Goal: Task Accomplishment & Management: Use online tool/utility

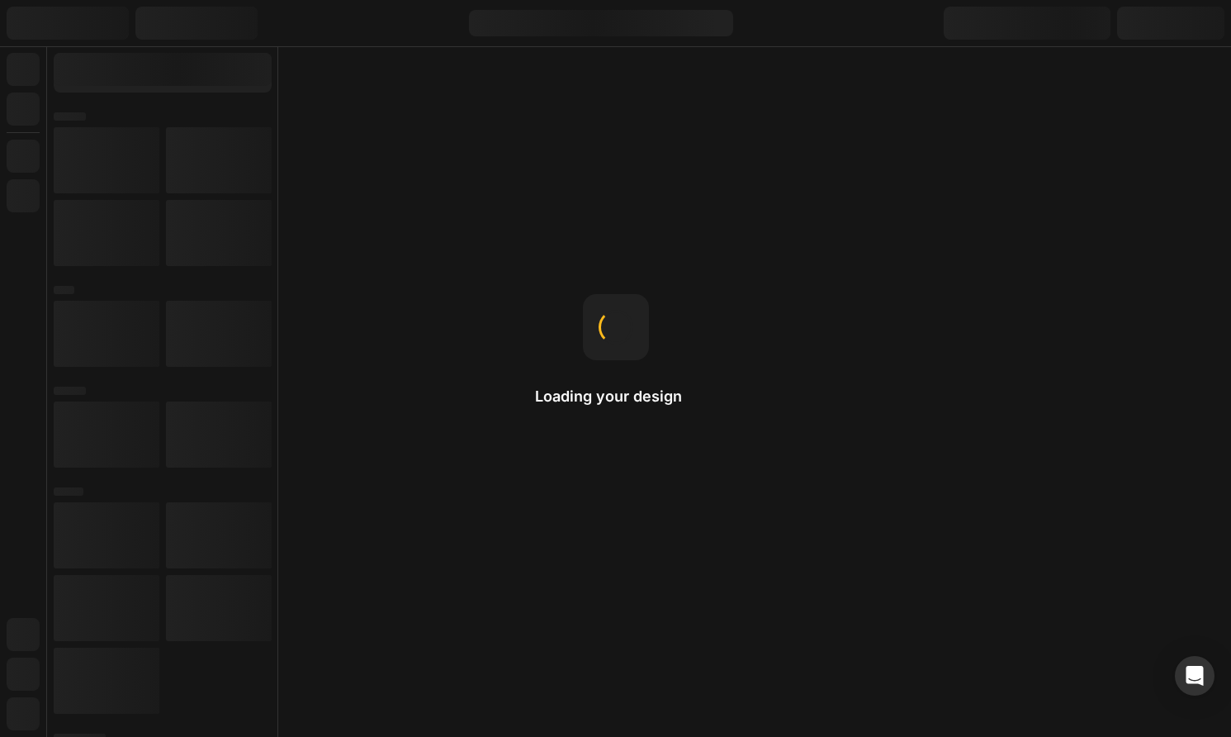
click at [679, 432] on div "Loading your design" at bounding box center [616, 368] width 162 height 149
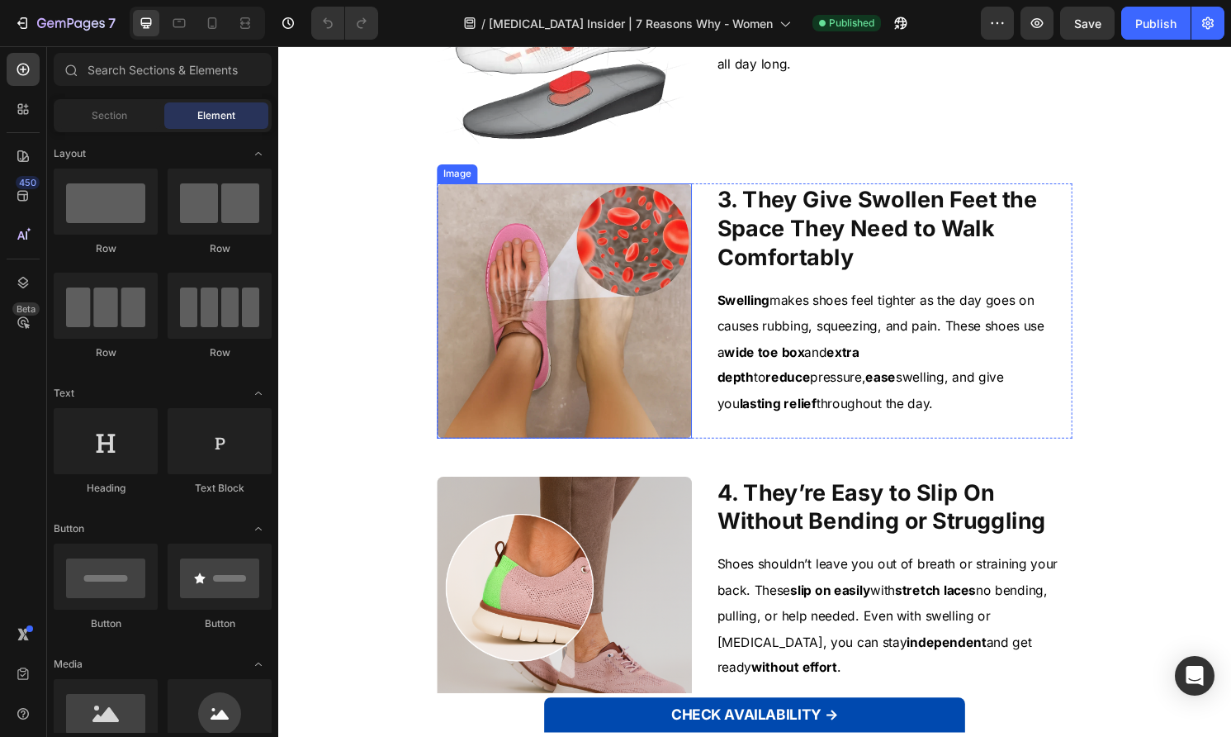
scroll to position [864, 0]
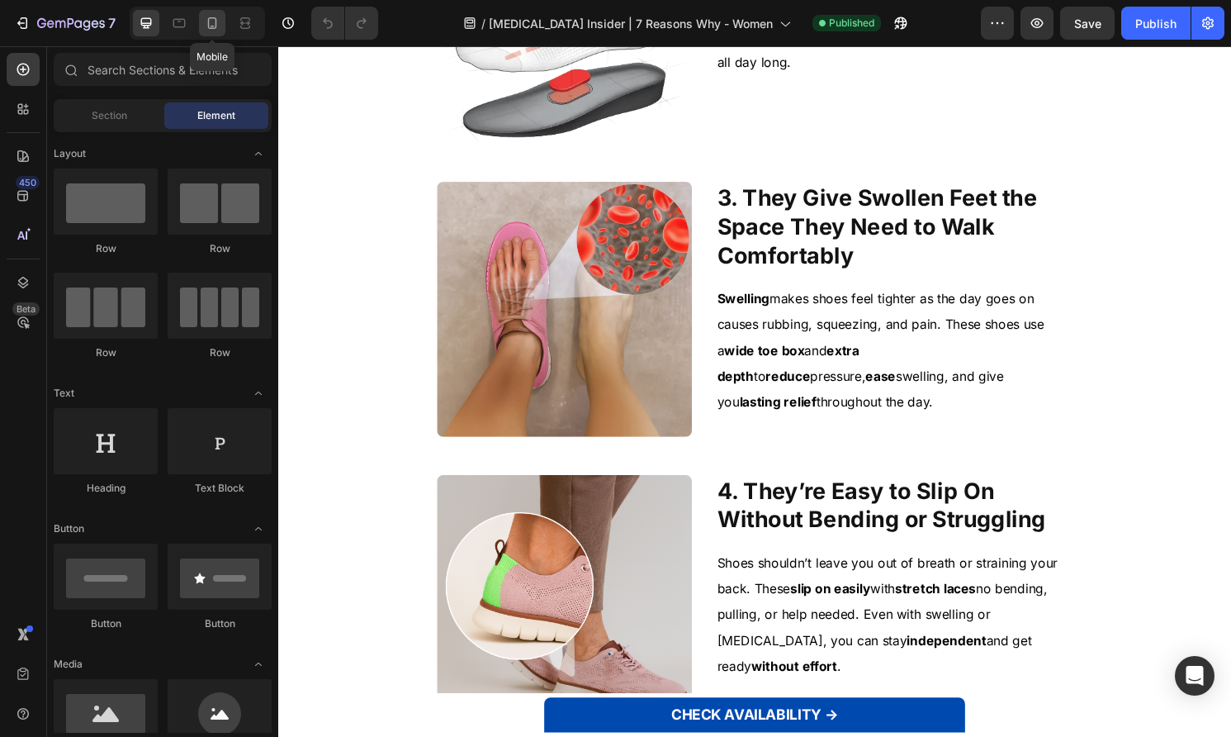
click at [212, 15] on icon at bounding box center [212, 23] width 17 height 17
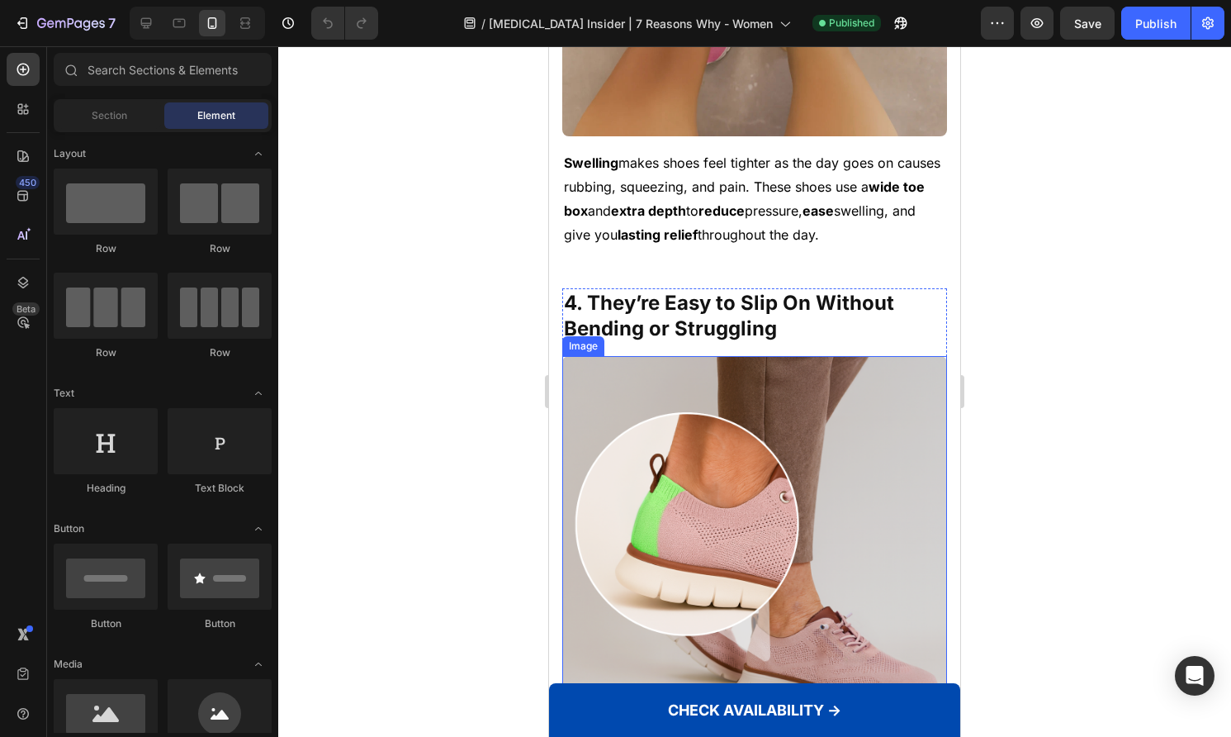
scroll to position [1743, 0]
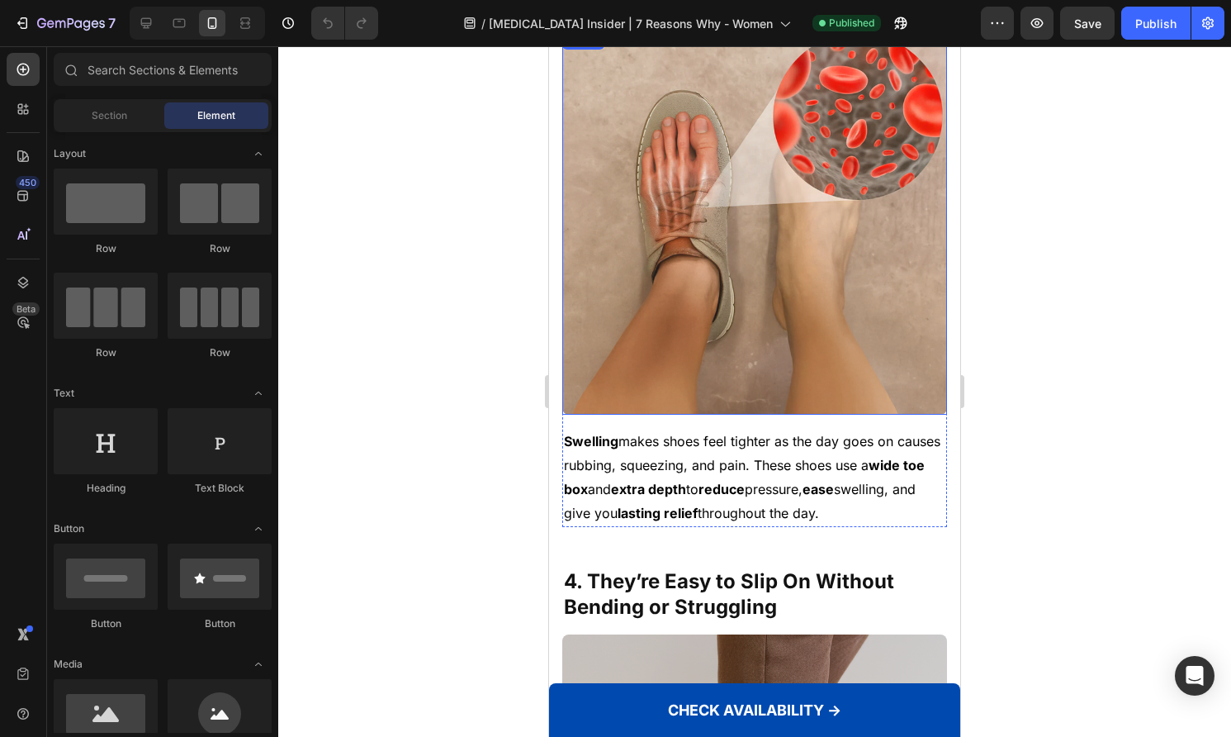
click at [692, 326] on img at bounding box center [754, 222] width 385 height 385
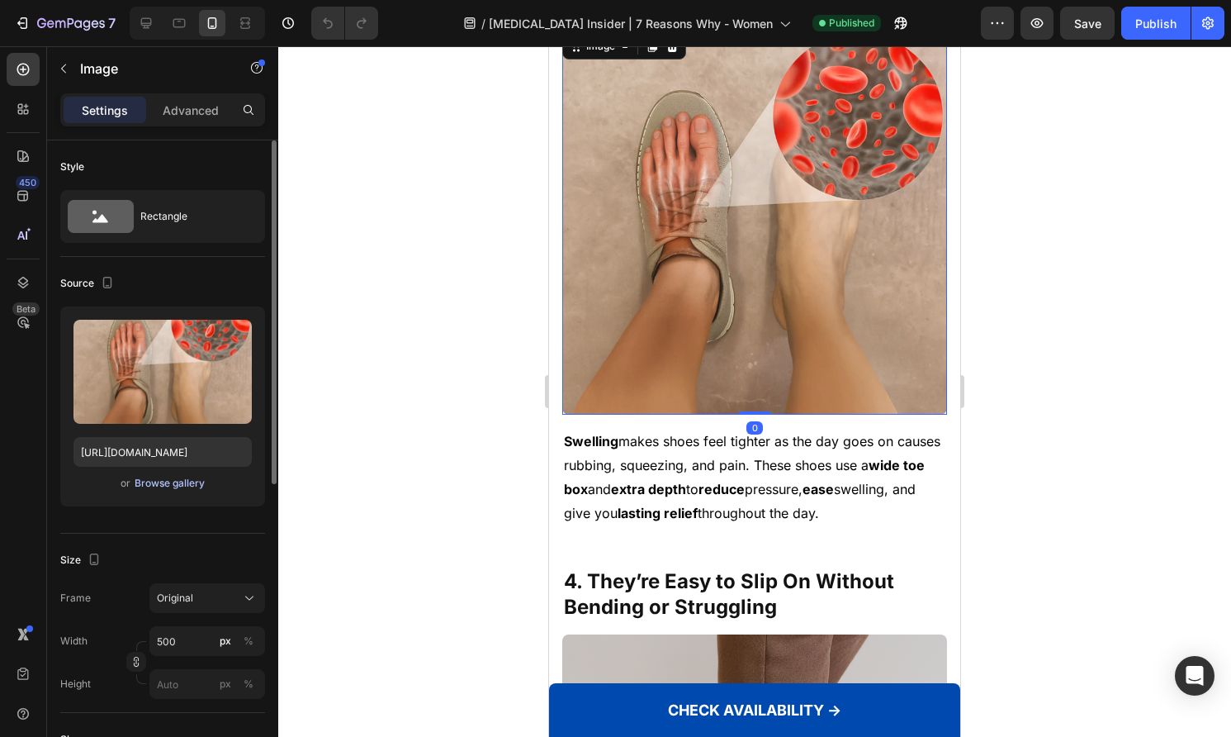
click at [170, 487] on div "Browse gallery" at bounding box center [170, 483] width 70 height 15
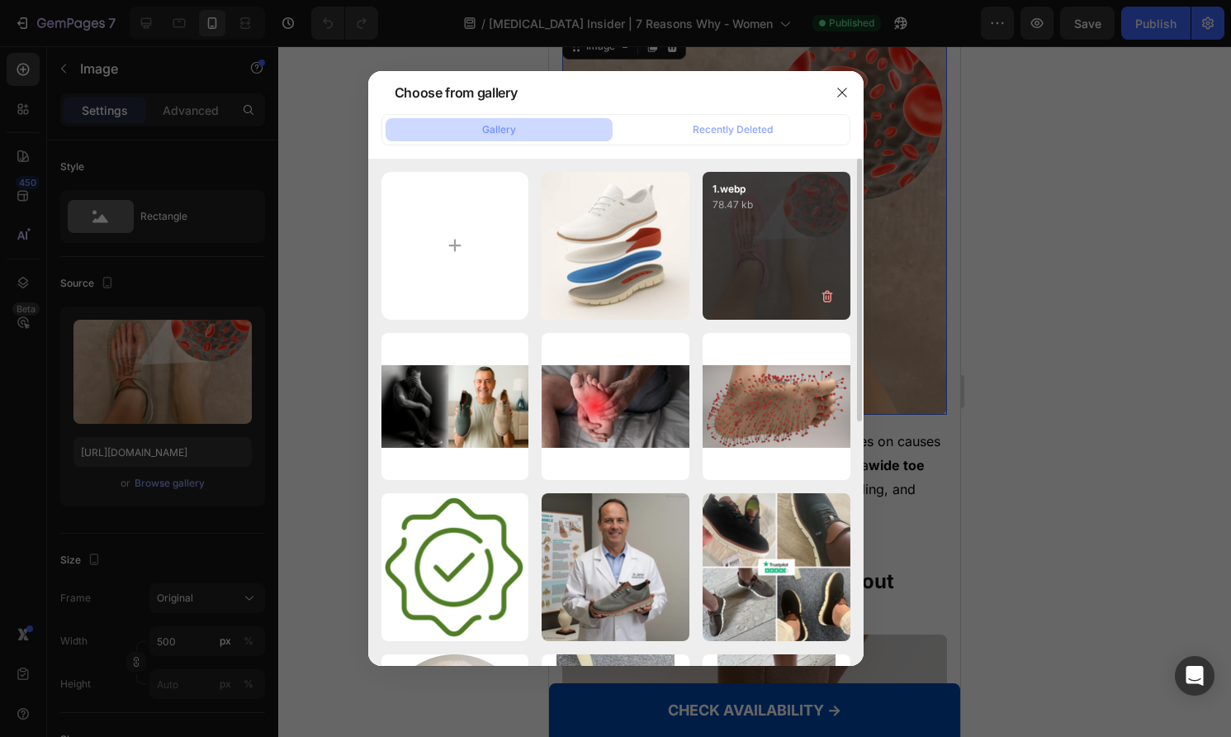
click at [753, 248] on div "1.webp 78.47 kb" at bounding box center [777, 246] width 148 height 148
type input "[URL][DOMAIN_NAME]"
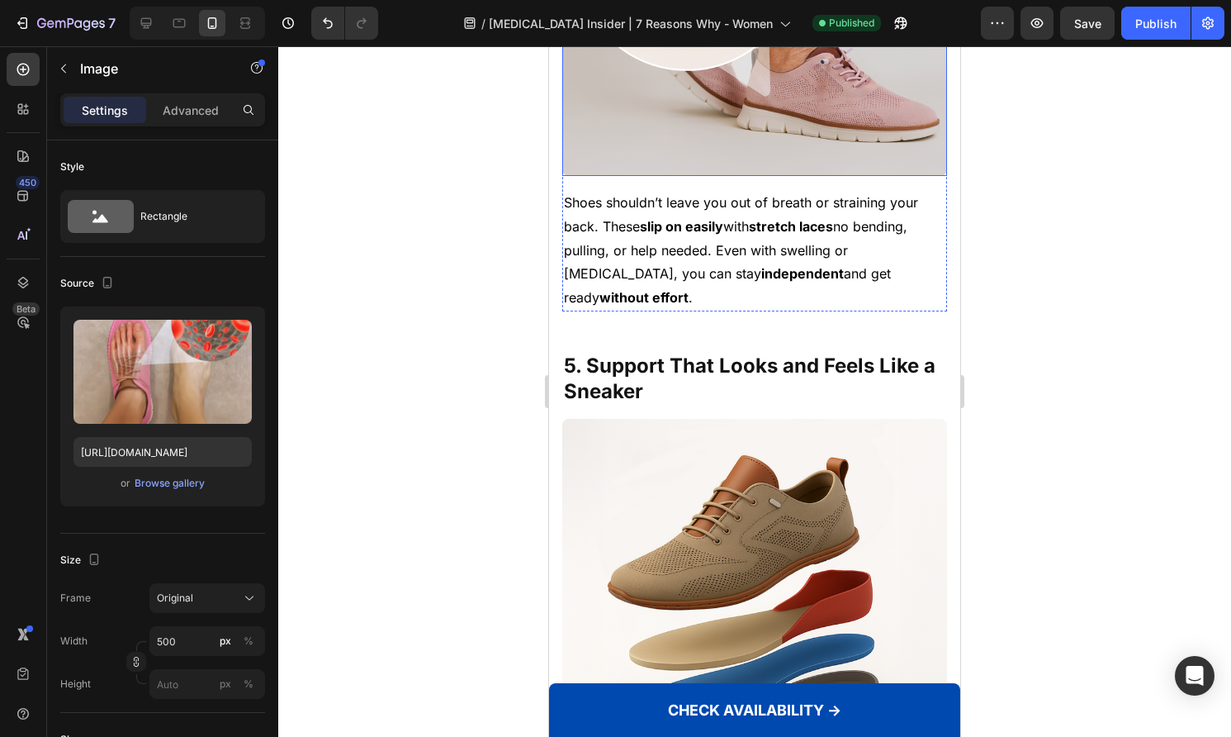
scroll to position [2825, 0]
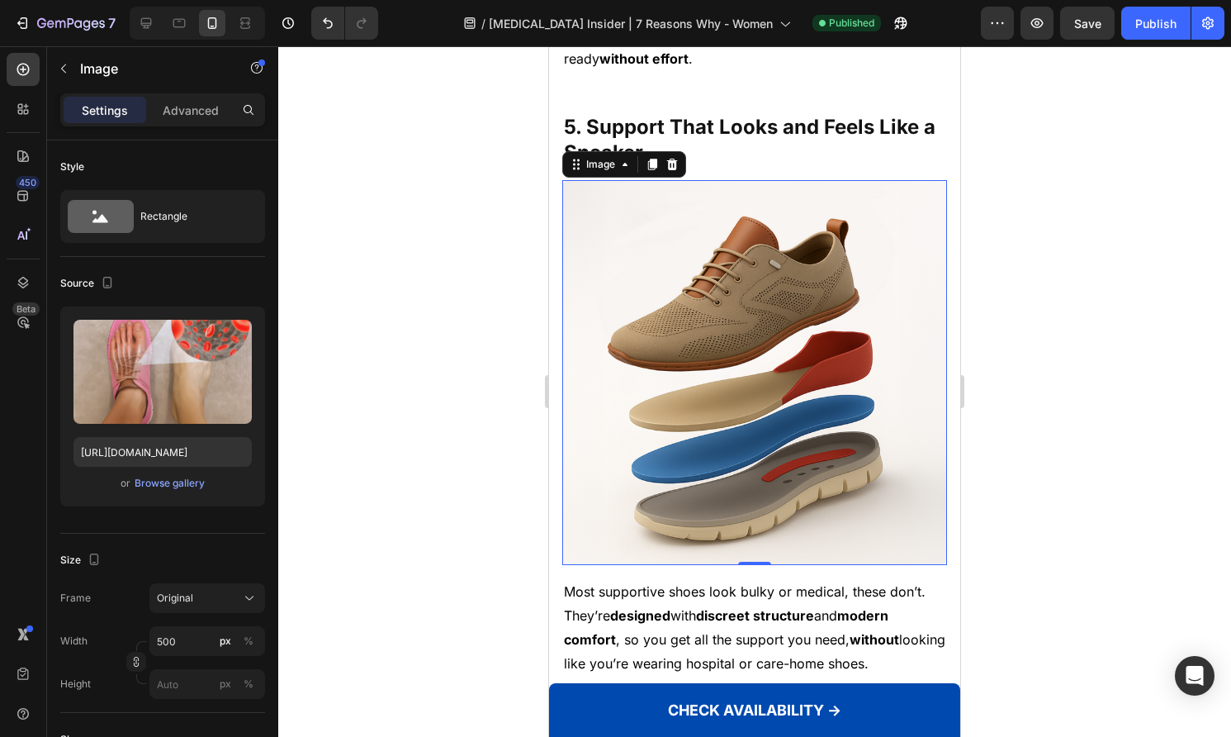
click at [872, 327] on img at bounding box center [754, 372] width 385 height 385
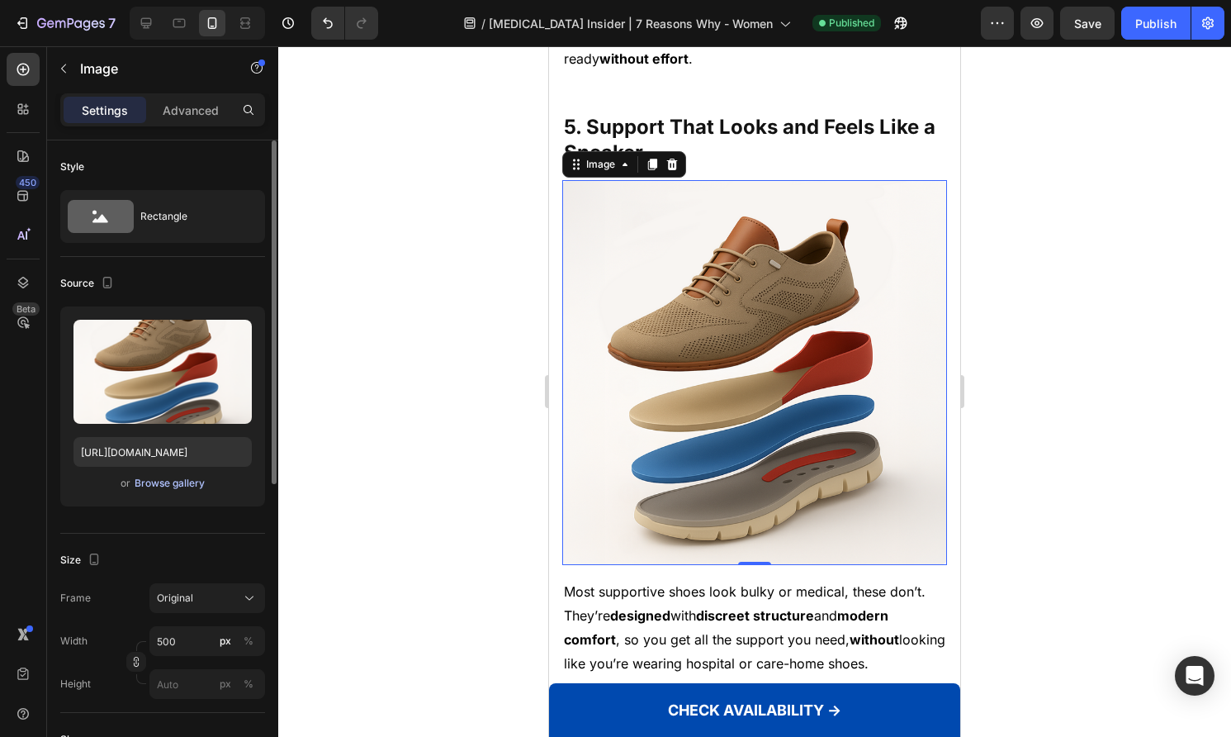
click at [162, 491] on button "Browse gallery" at bounding box center [170, 483] width 72 height 17
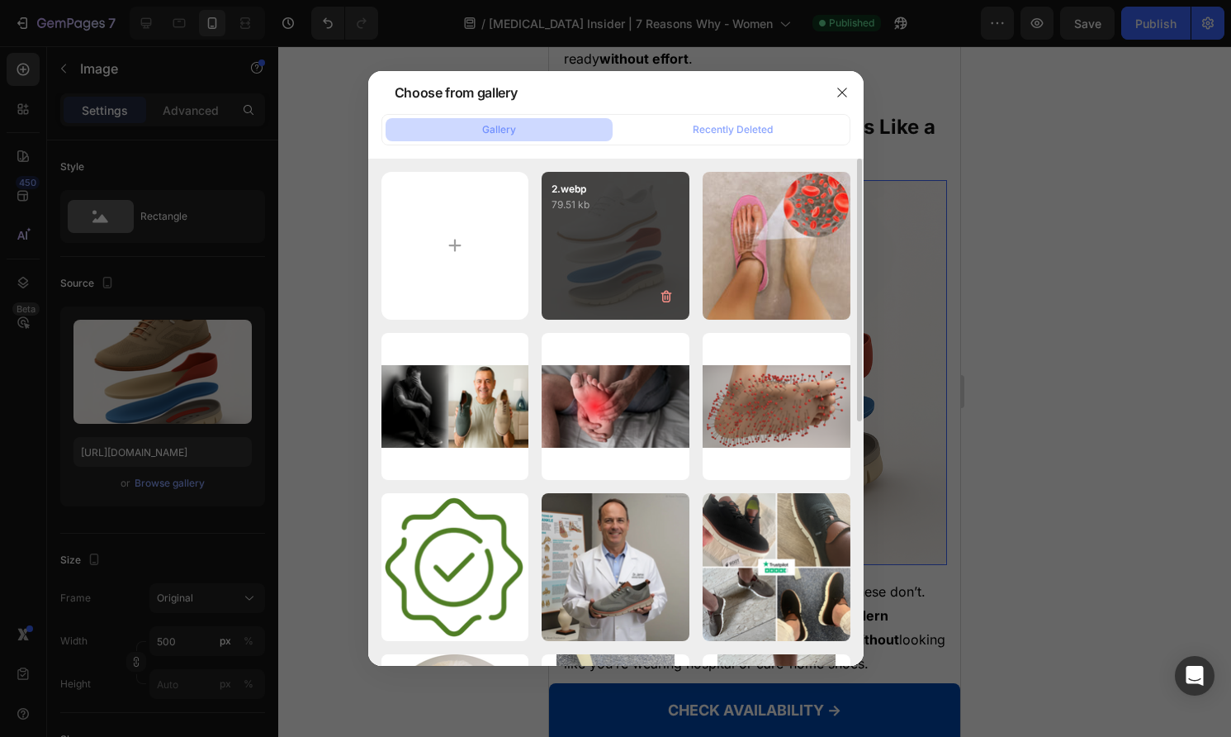
click at [636, 234] on div "2.webp 79.51 kb" at bounding box center [616, 246] width 148 height 148
type input "[URL][DOMAIN_NAME]"
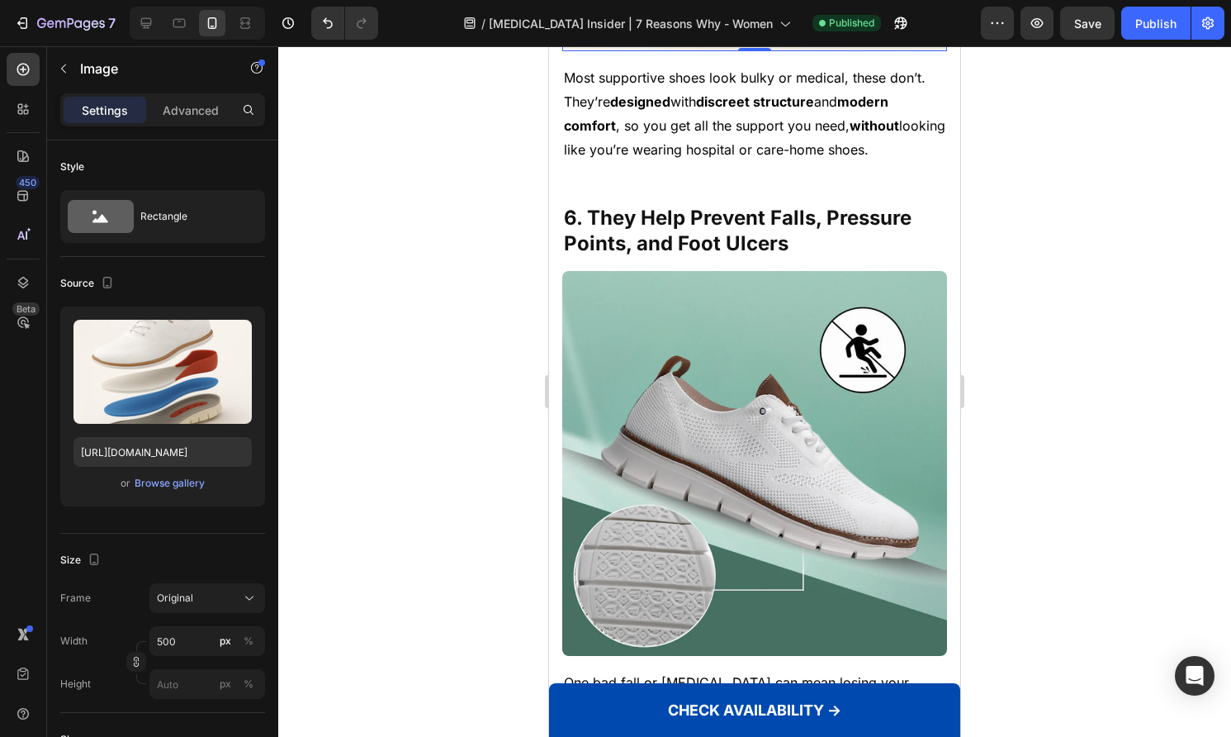
click at [1070, 248] on div at bounding box center [754, 391] width 953 height 690
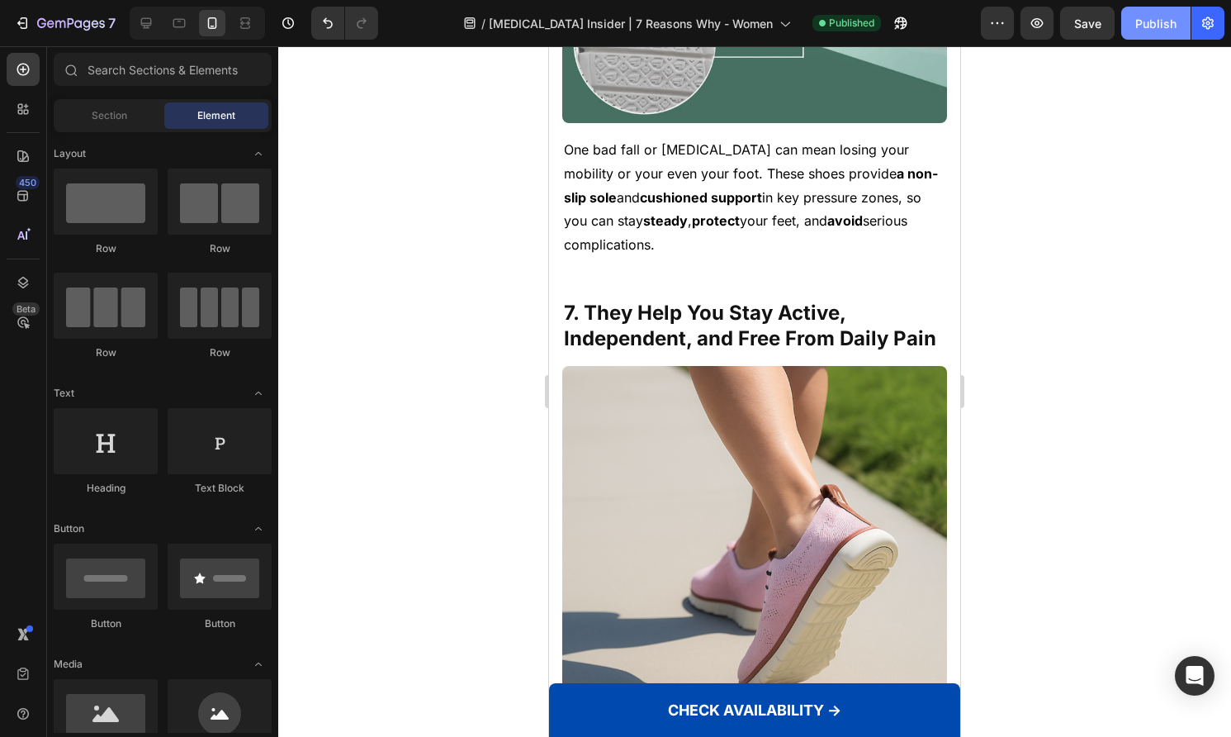
click at [1154, 12] on button "Publish" at bounding box center [1155, 23] width 69 height 33
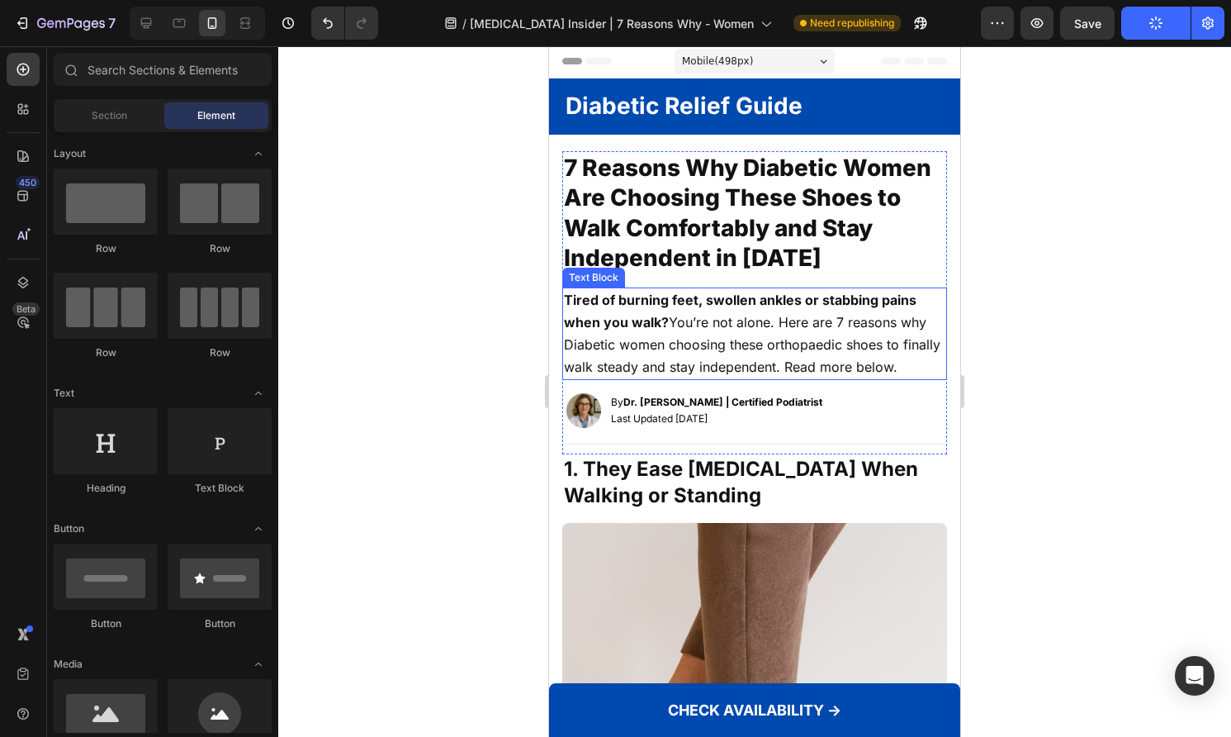
scroll to position [0, 0]
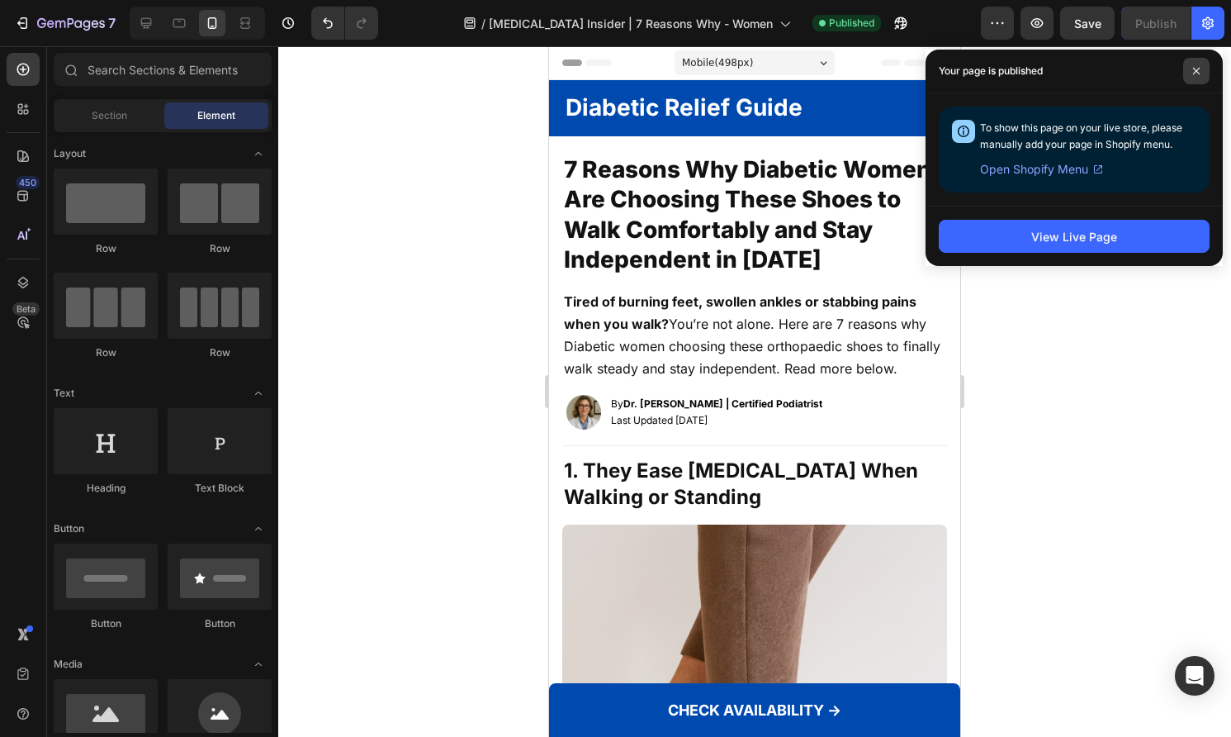
click at [1194, 62] on span at bounding box center [1196, 71] width 26 height 26
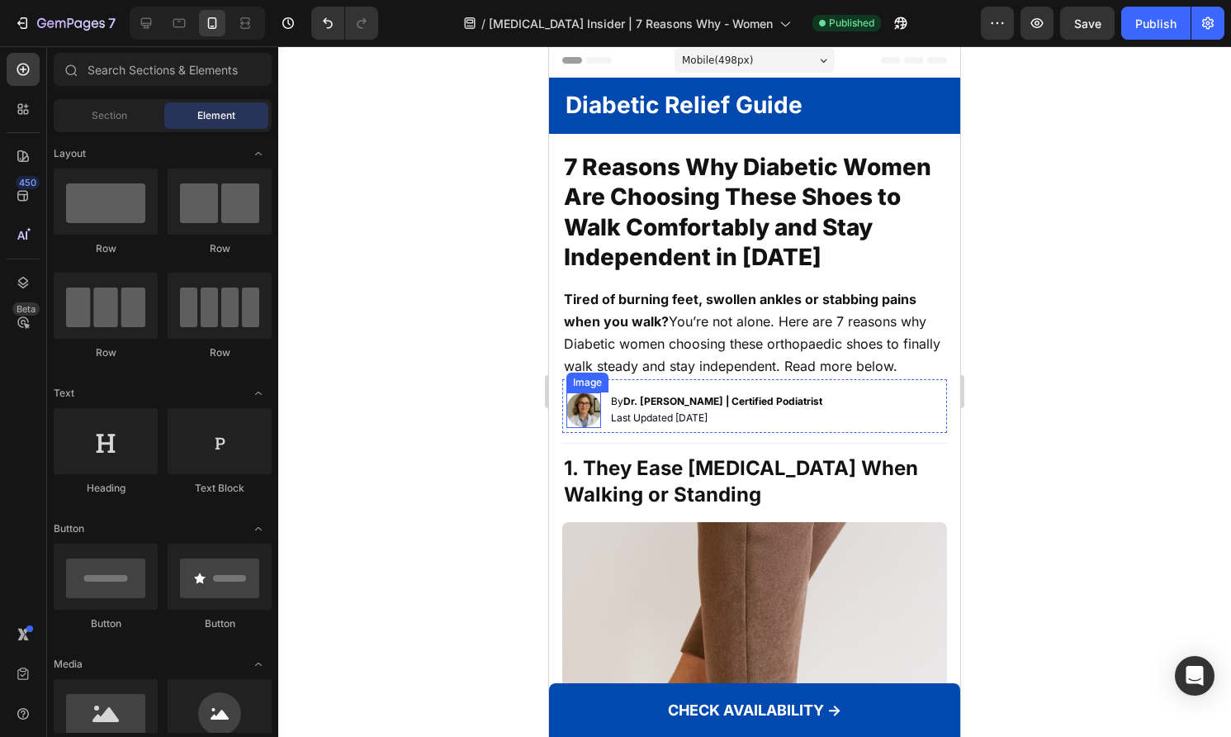
scroll to position [3, 0]
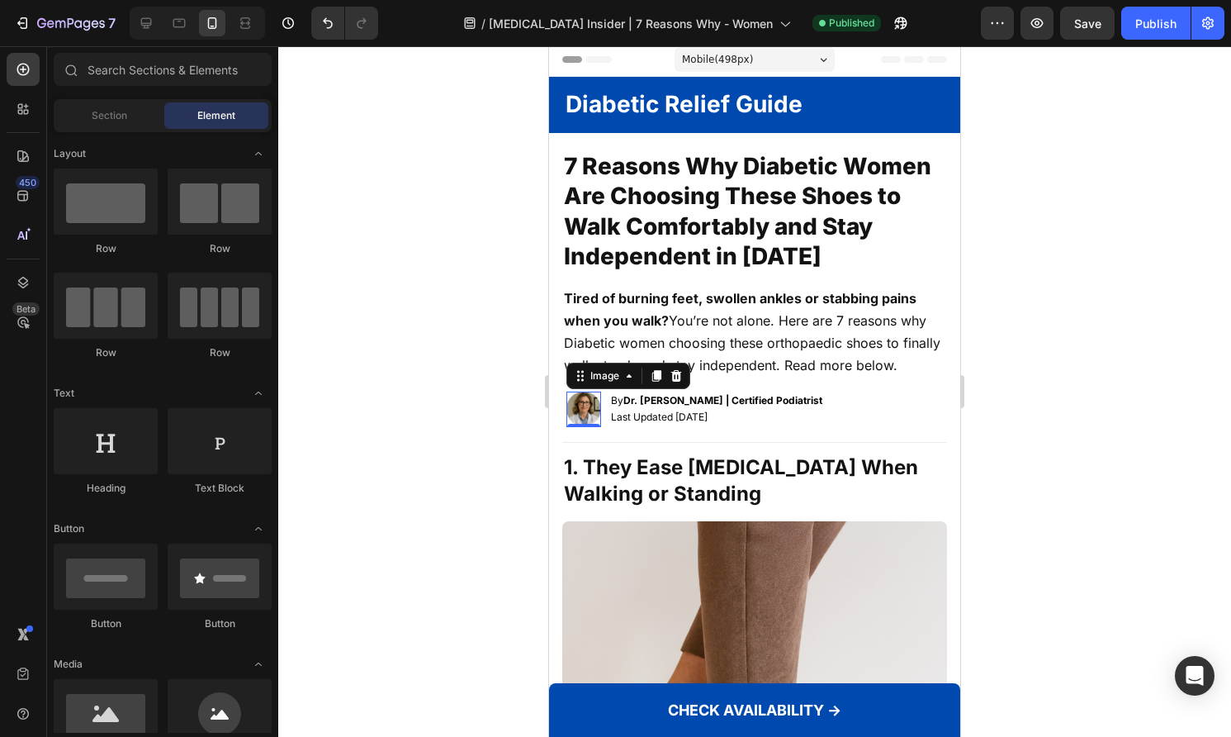
click at [590, 426] on img at bounding box center [584, 408] width 35 height 35
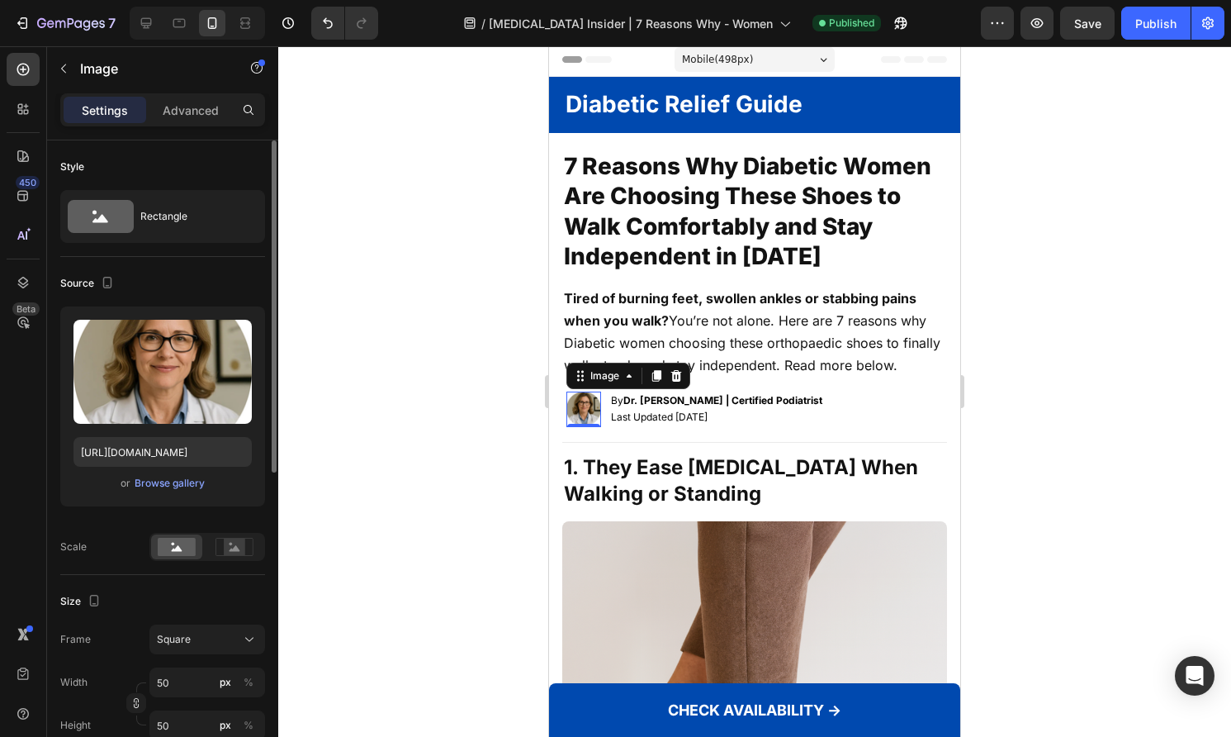
click at [206, 483] on div "or Browse gallery" at bounding box center [162, 483] width 178 height 20
click at [197, 483] on div "Browse gallery" at bounding box center [170, 483] width 70 height 15
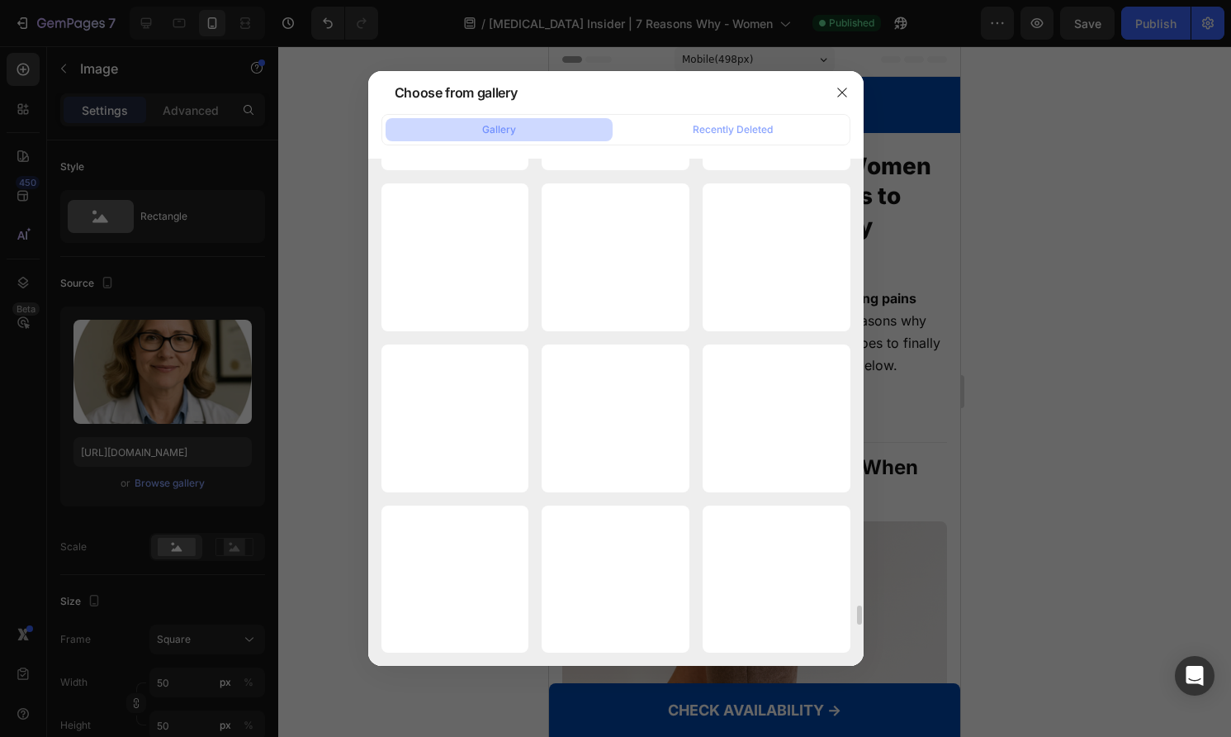
scroll to position [11408, 0]
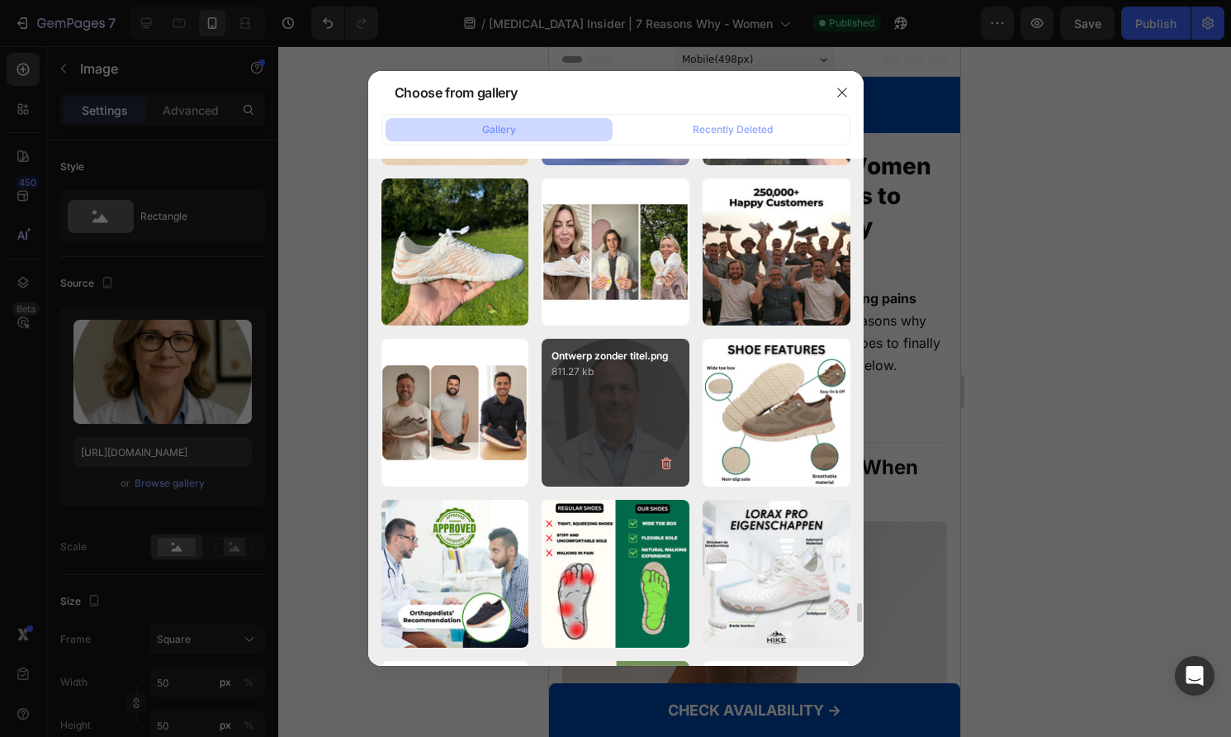
click at [650, 434] on div "Ontwerp zonder titel.png 811.27 kb" at bounding box center [616, 413] width 148 height 148
type input "[URL][DOMAIN_NAME]"
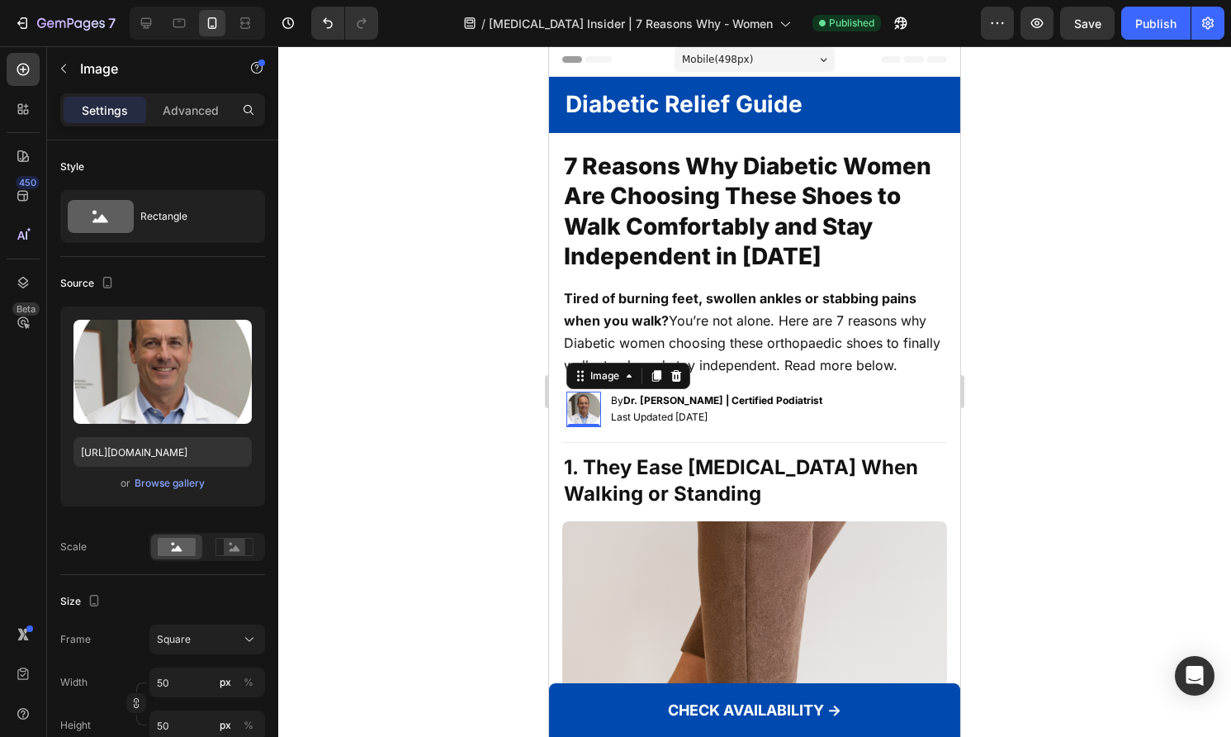
click at [443, 423] on div at bounding box center [754, 391] width 953 height 690
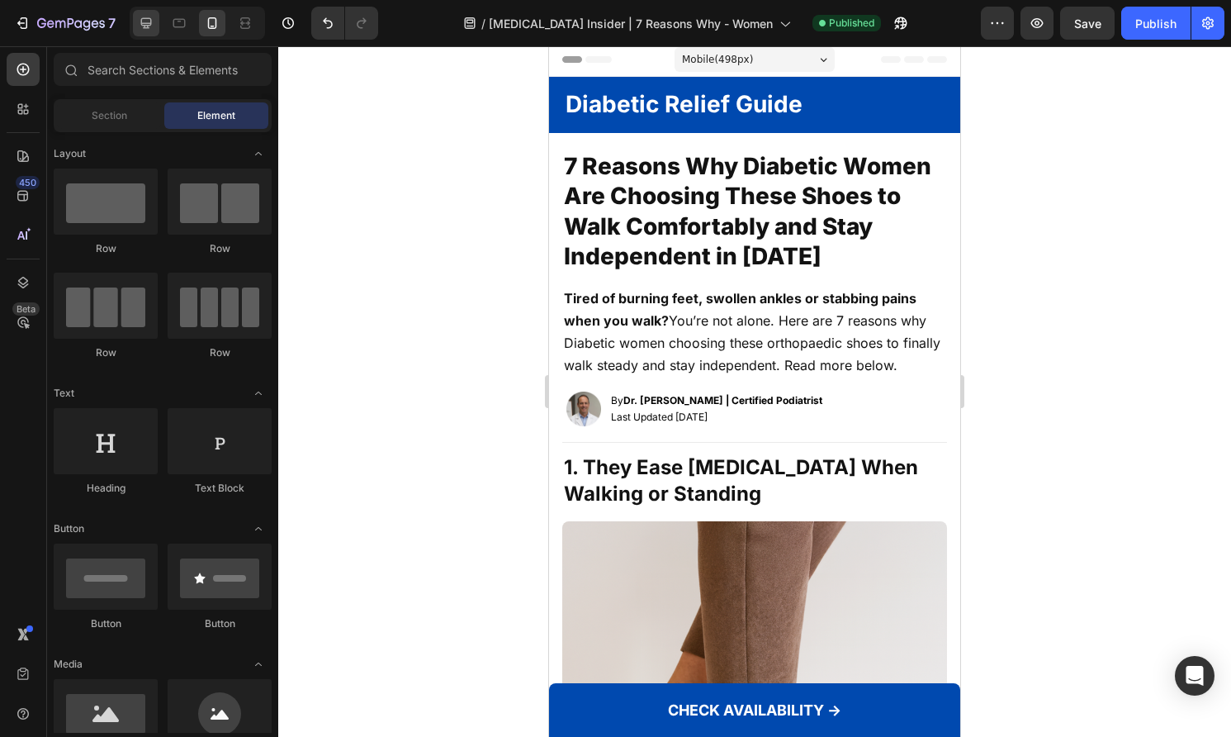
click at [149, 31] on div at bounding box center [146, 23] width 26 height 26
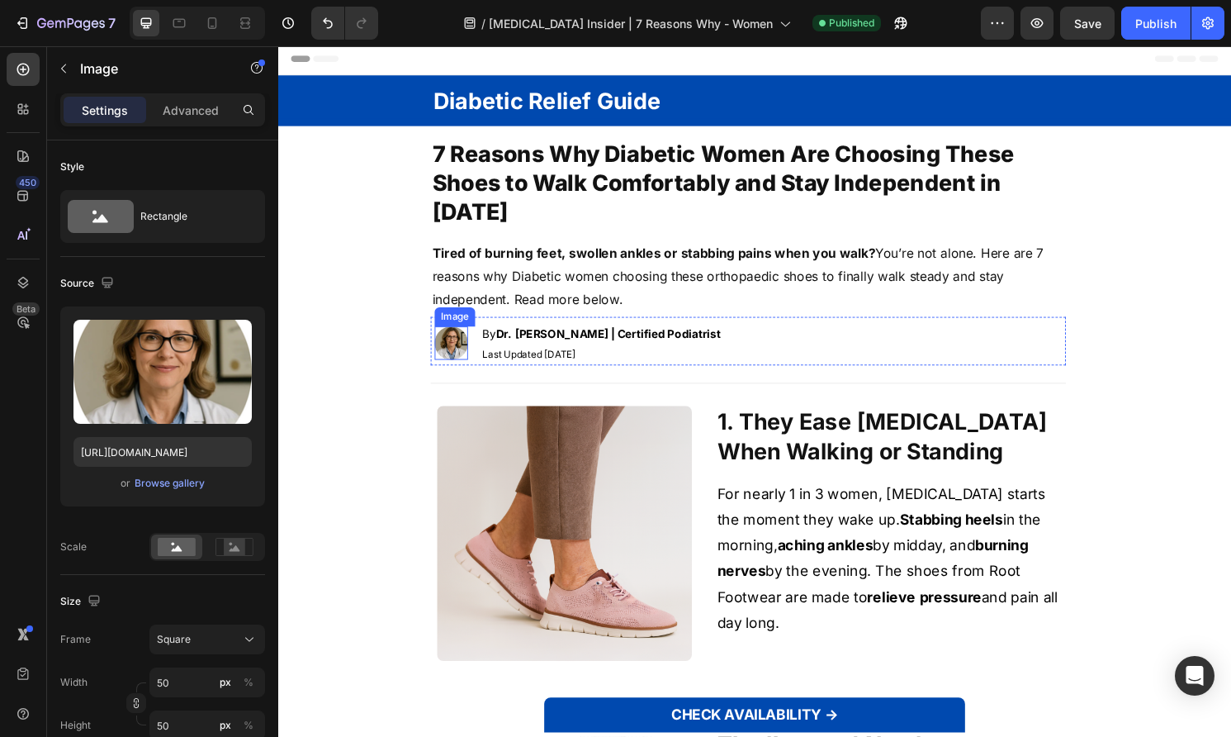
click at [458, 360] on img at bounding box center [458, 355] width 35 height 35
click at [202, 476] on button "Browse gallery" at bounding box center [170, 483] width 72 height 17
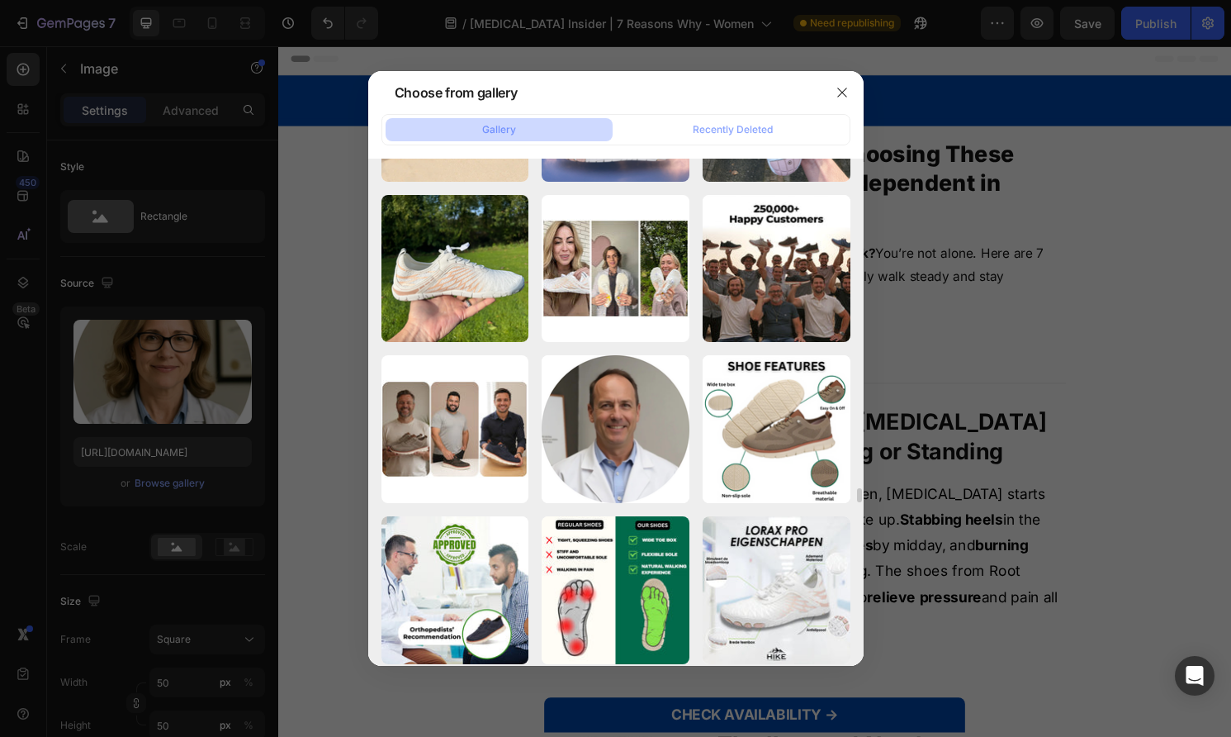
scroll to position [11255, 0]
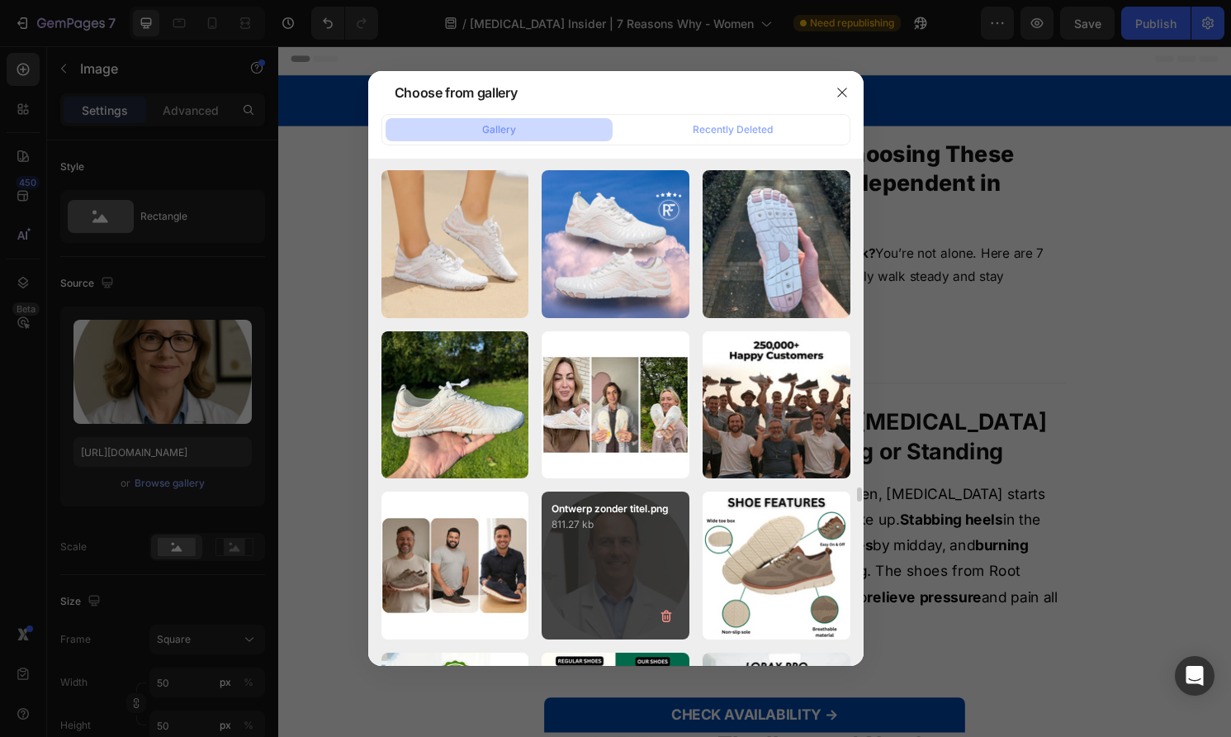
click at [651, 542] on div "Ontwerp zonder titel.png 811.27 kb" at bounding box center [616, 565] width 148 height 148
type input "[URL][DOMAIN_NAME]"
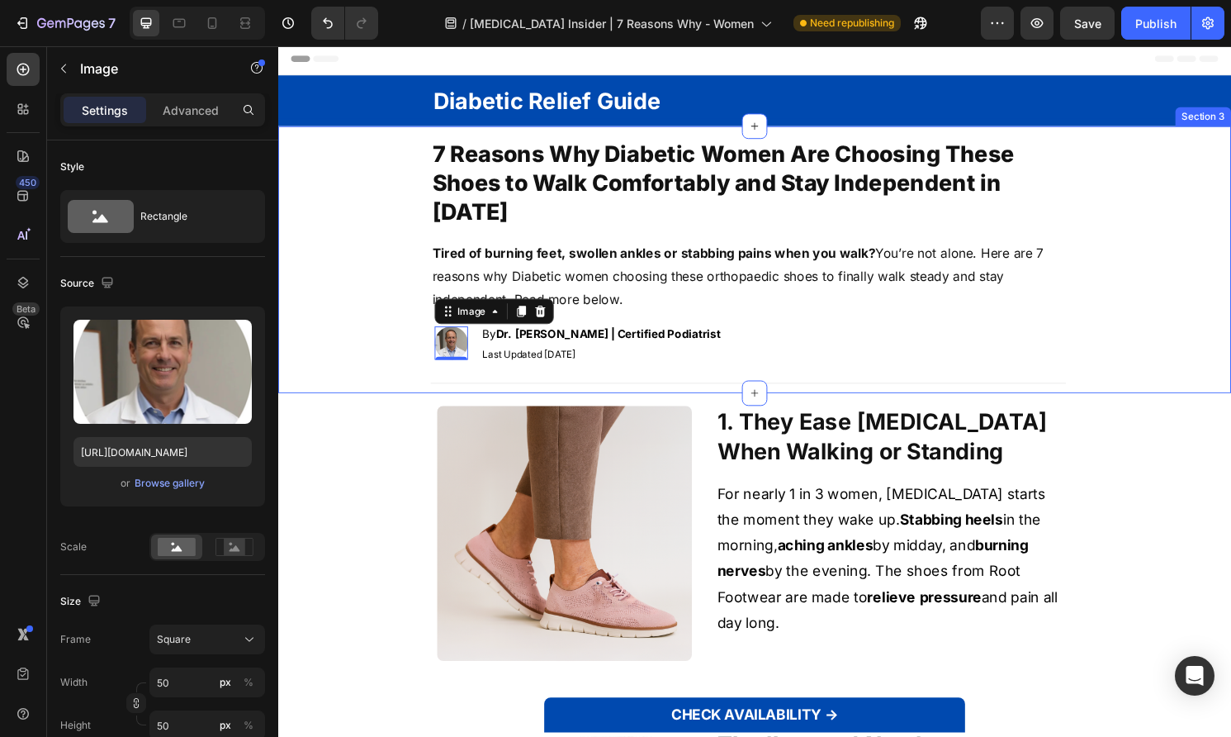
click at [400, 394] on div "7 Reasons Why Diabetic Women Are Choosing These Shoes to Walk Comfortably and S…" at bounding box center [767, 274] width 978 height 265
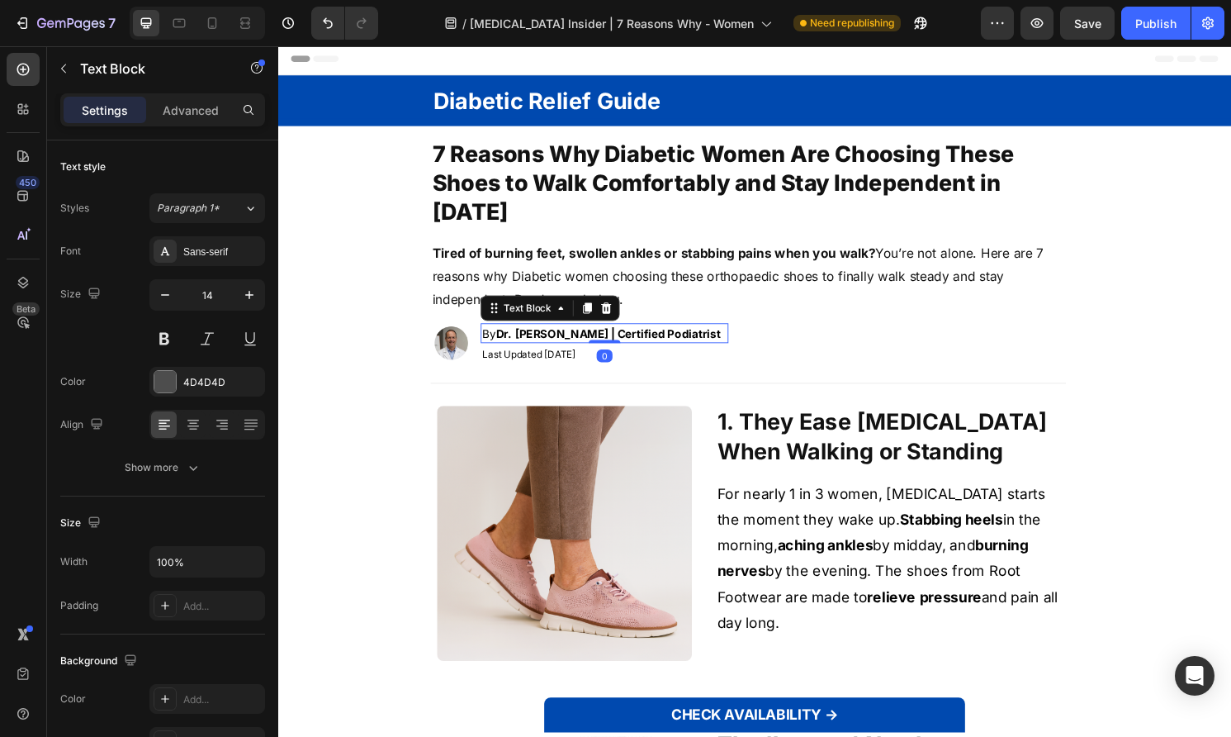
click at [540, 344] on strong "[PERSON_NAME] | Certified Podiatrist" at bounding box center [631, 345] width 214 height 14
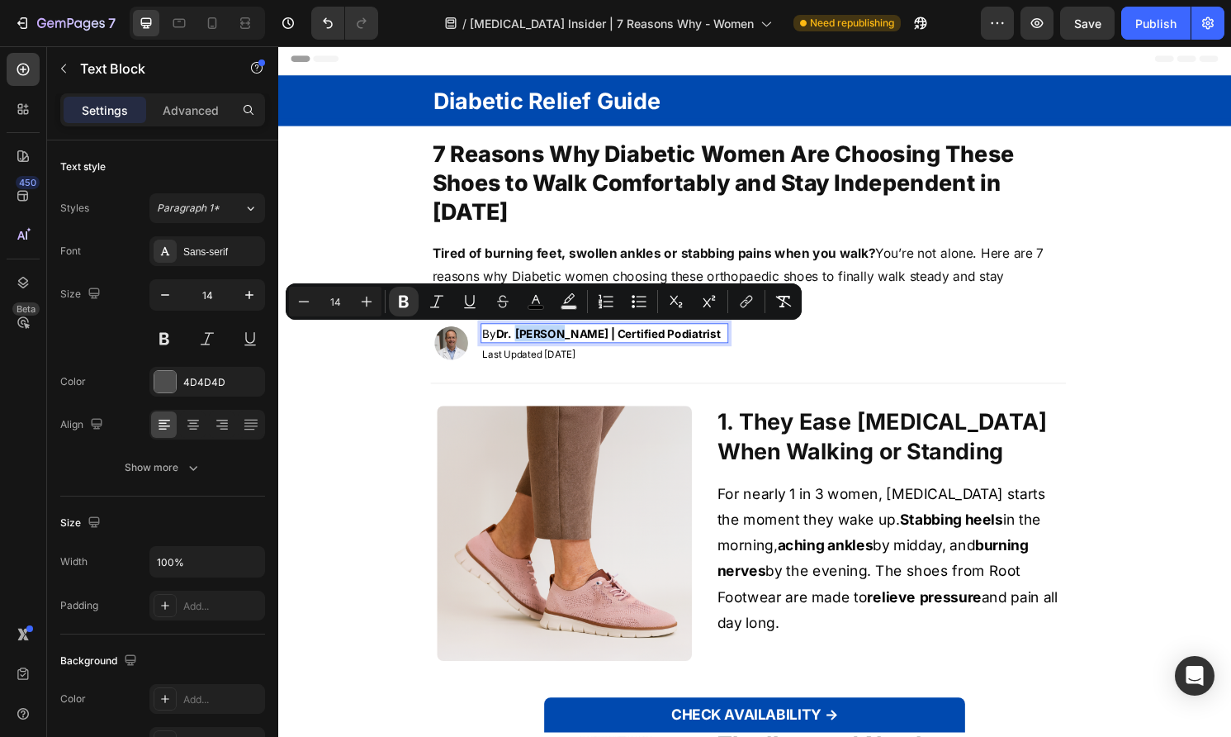
click at [524, 344] on strong "[PERSON_NAME] | Certified Podiatrist" at bounding box center [631, 345] width 214 height 14
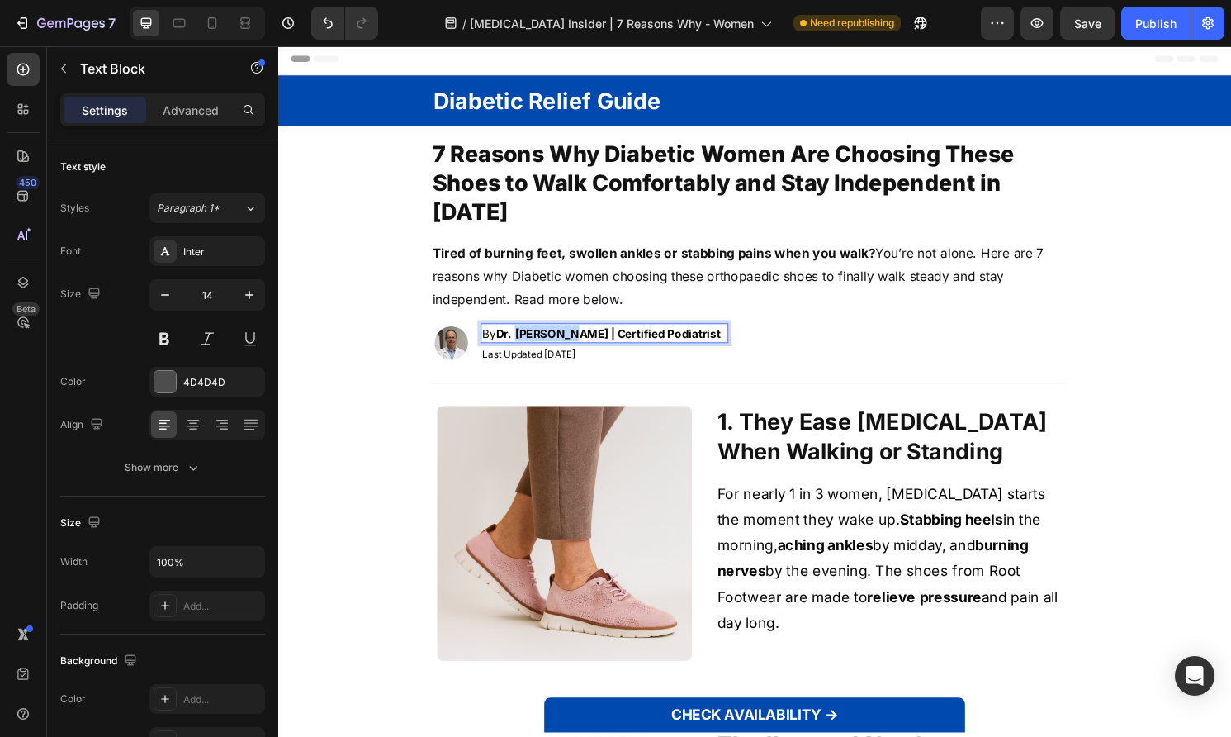
drag, startPoint x: 525, startPoint y: 347, endPoint x: 574, endPoint y: 347, distance: 48.7
click at [577, 348] on strong "[PERSON_NAME] | Certified Podiatrist" at bounding box center [631, 345] width 214 height 14
click at [516, 349] on div "Text Block" at bounding box center [520, 345] width 63 height 20
click at [516, 345] on span "By [PERSON_NAME] | Certified Podiatrist" at bounding box center [615, 345] width 248 height 14
click at [580, 361] on span "Last Updated [DATE]" at bounding box center [539, 366] width 97 height 12
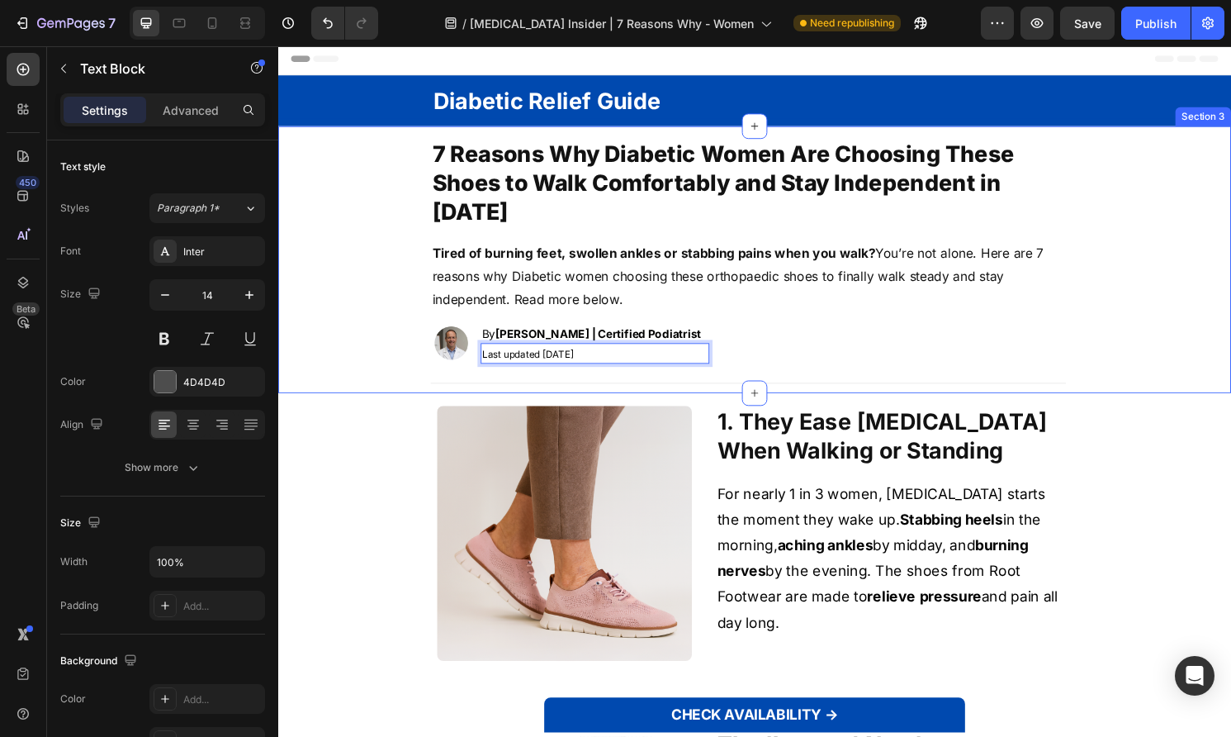
click at [407, 402] on div "7 Reasons Why Diabetic Women Are Choosing These Shoes to Walk Comfortably and S…" at bounding box center [767, 274] width 978 height 265
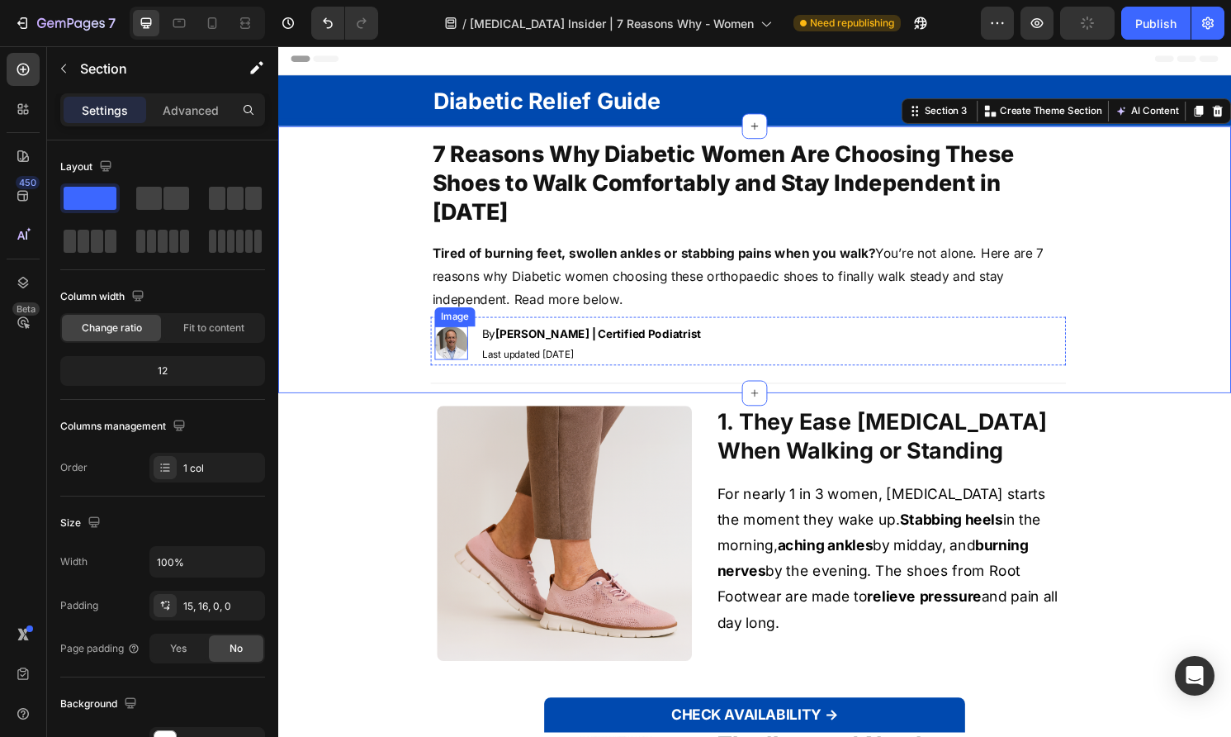
click at [543, 370] on span "Last updated [DATE]" at bounding box center [538, 366] width 95 height 12
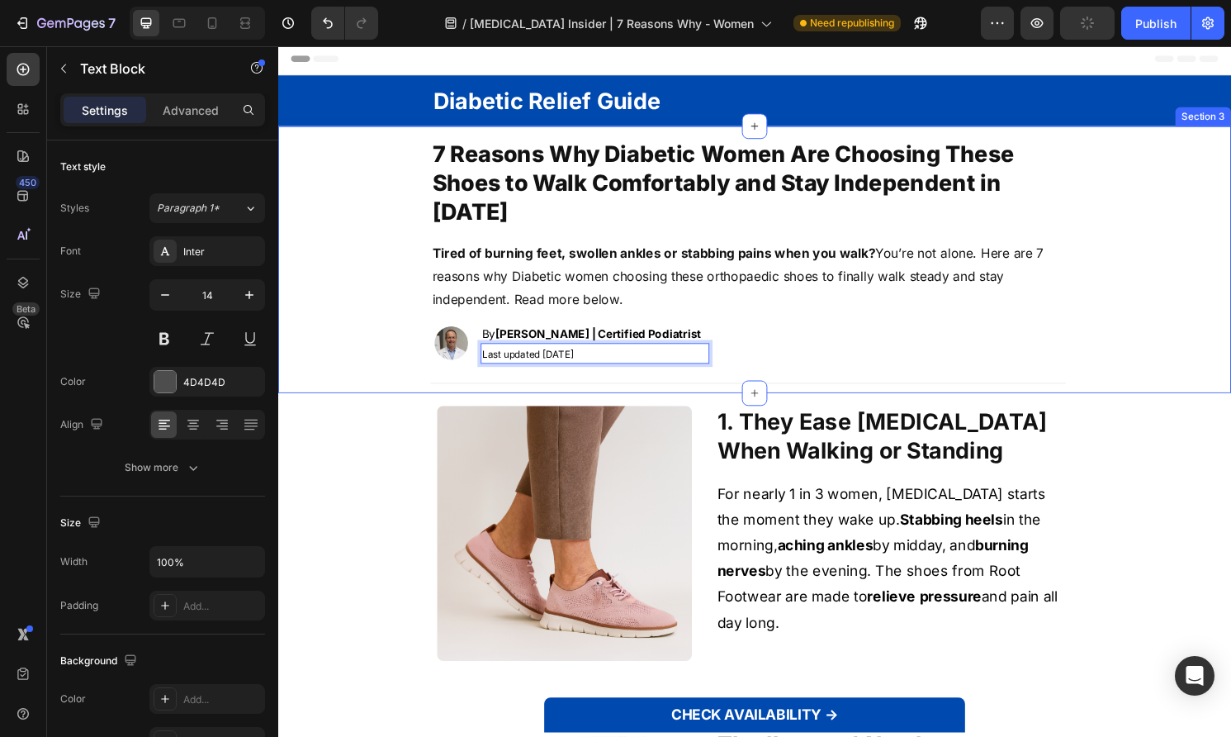
click at [400, 385] on div "7 Reasons Why Diabetic Women Are Choosing These Shoes to Walk Comfortably and S…" at bounding box center [767, 274] width 978 height 265
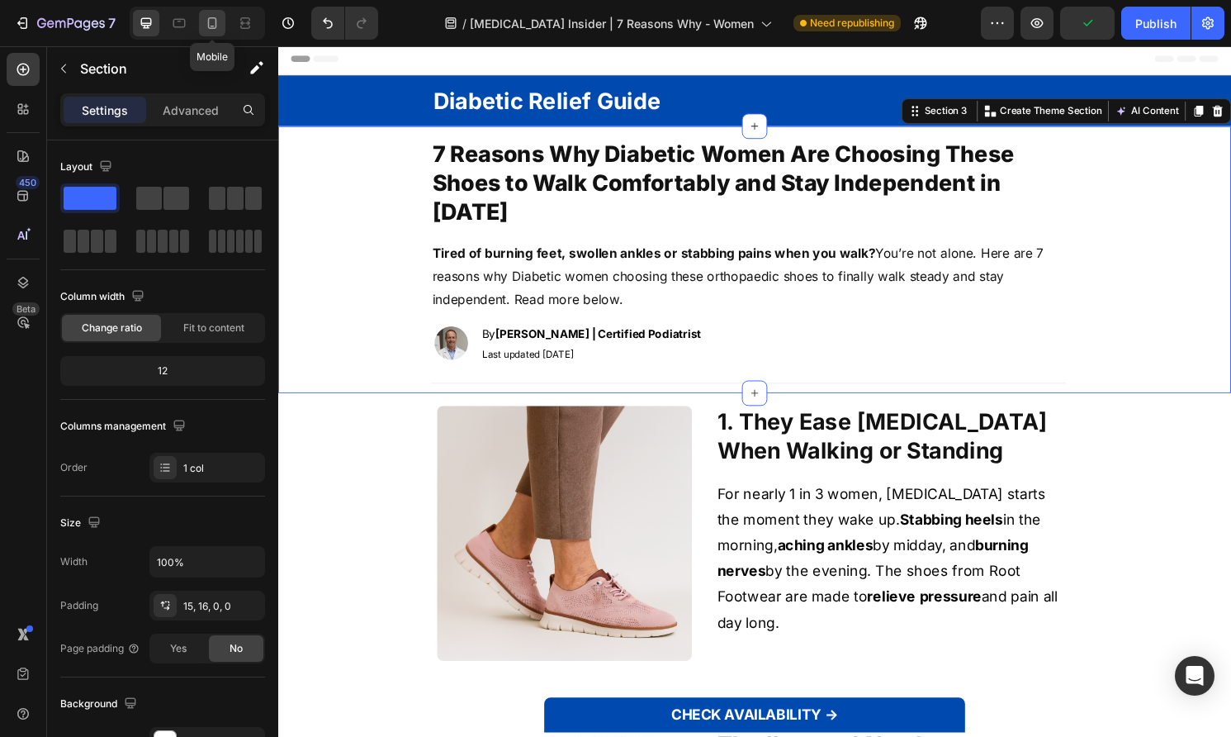
click at [207, 16] on icon at bounding box center [212, 23] width 17 height 17
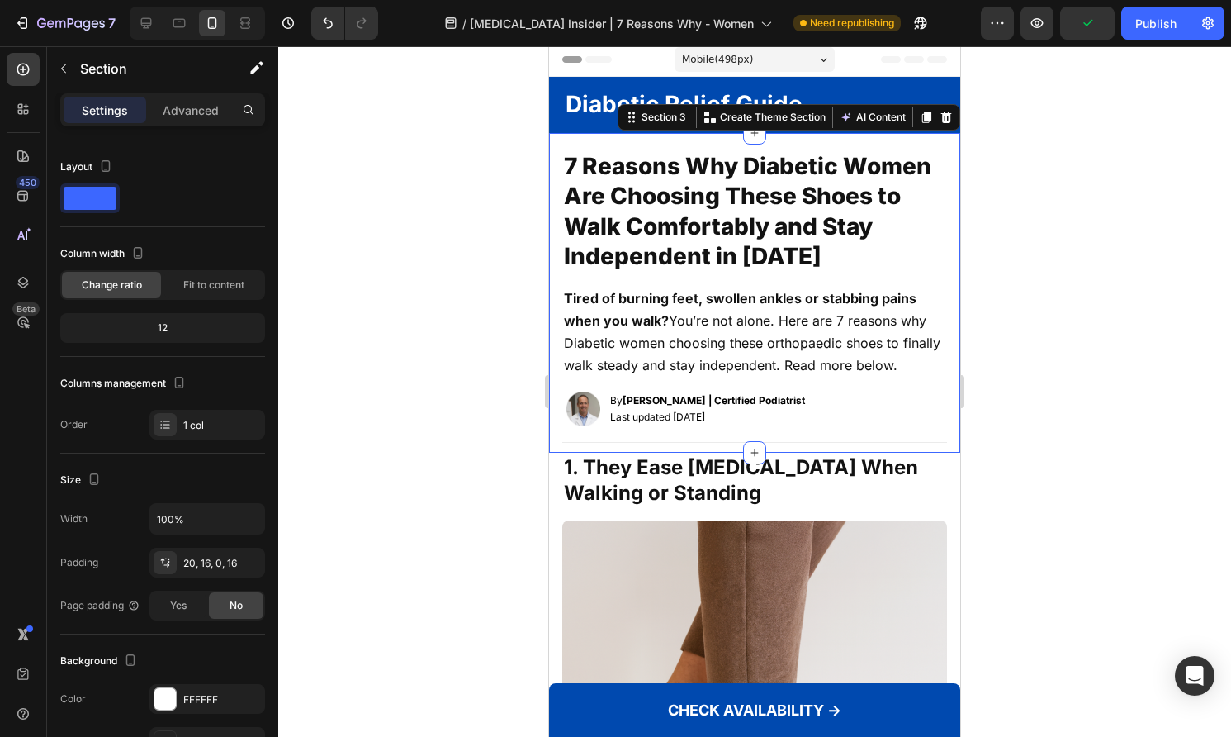
scroll to position [32, 0]
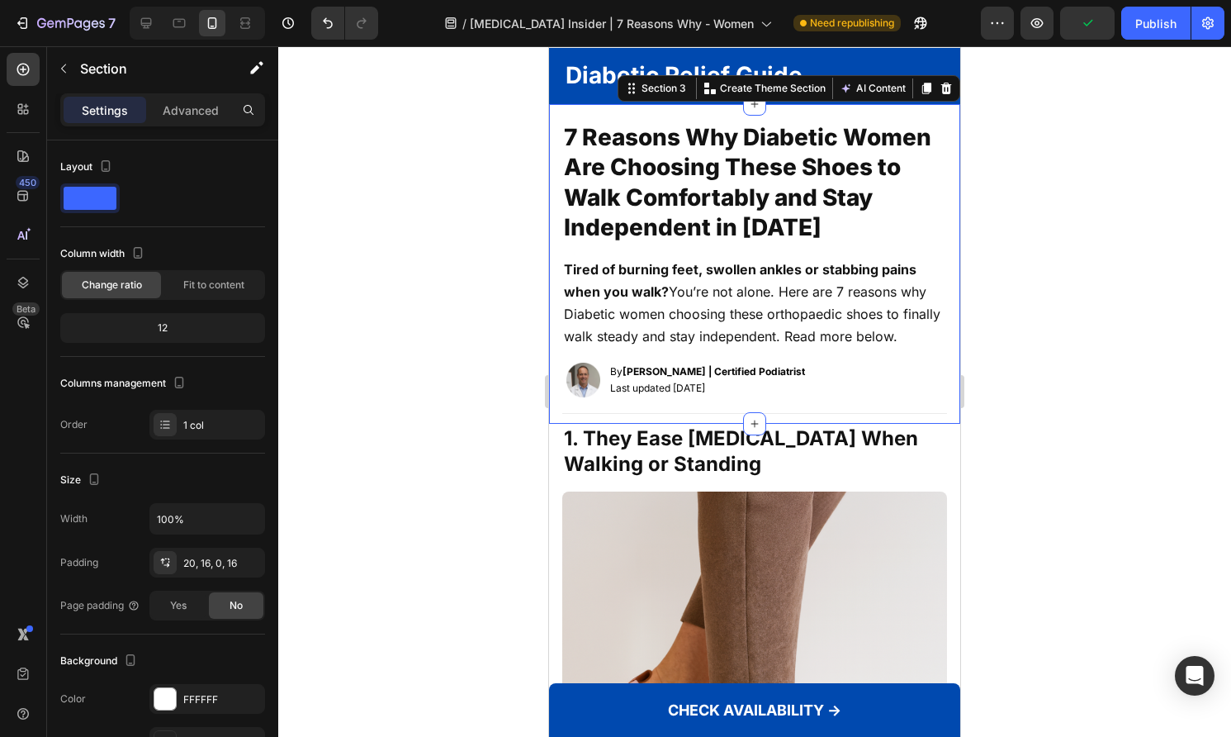
click at [399, 225] on div at bounding box center [754, 391] width 953 height 690
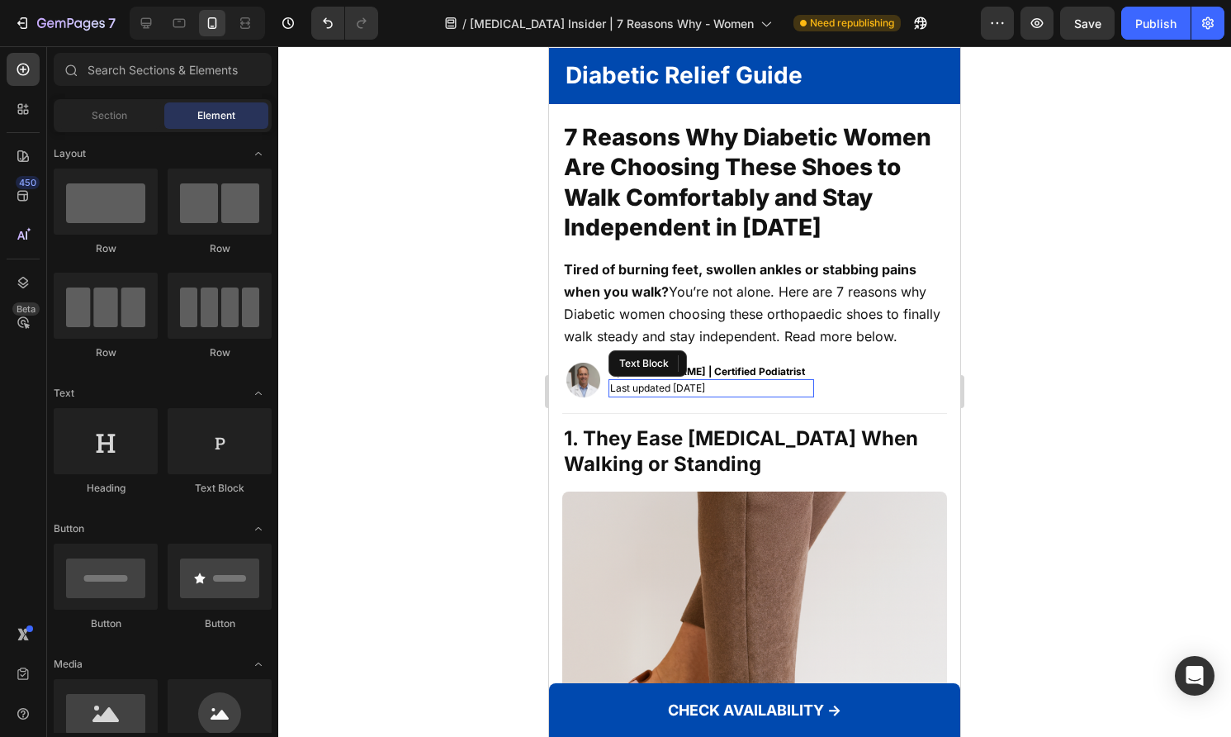
click at [670, 394] on span "Last updated [DATE]" at bounding box center [657, 388] width 95 height 12
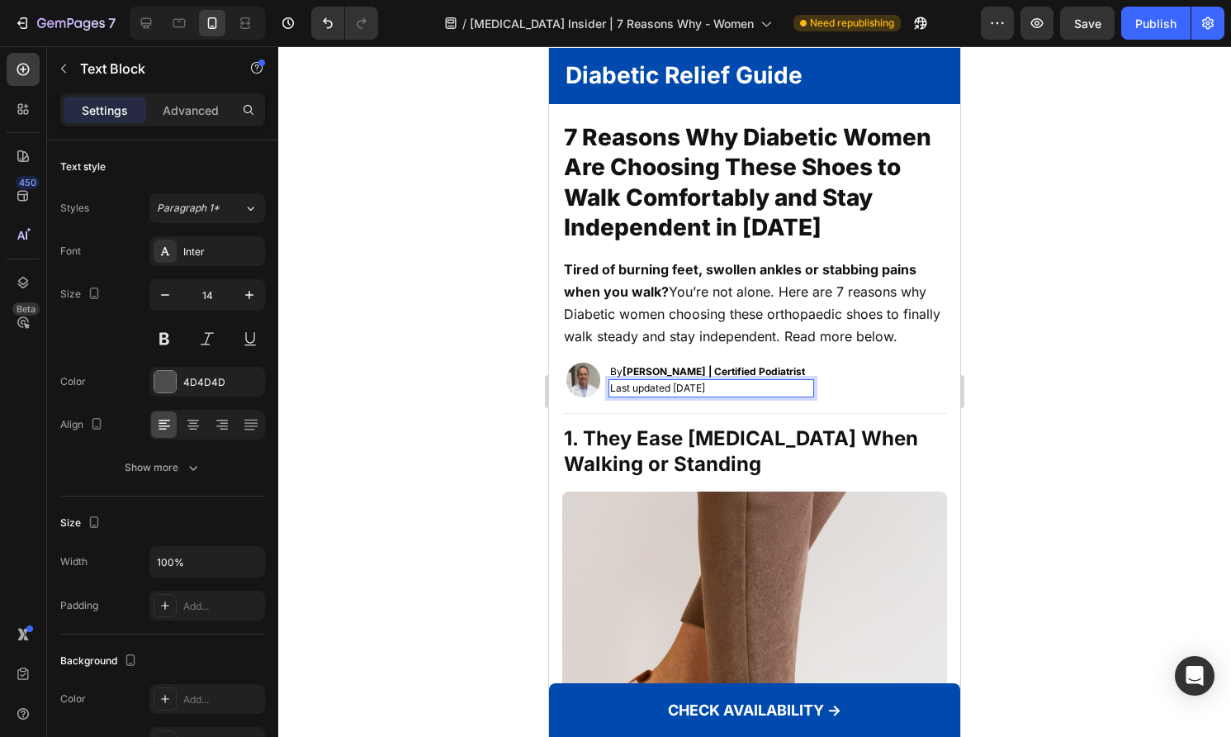
click at [670, 394] on span "Last updated [DATE]" at bounding box center [657, 388] width 95 height 12
click at [1092, 399] on div at bounding box center [754, 391] width 953 height 690
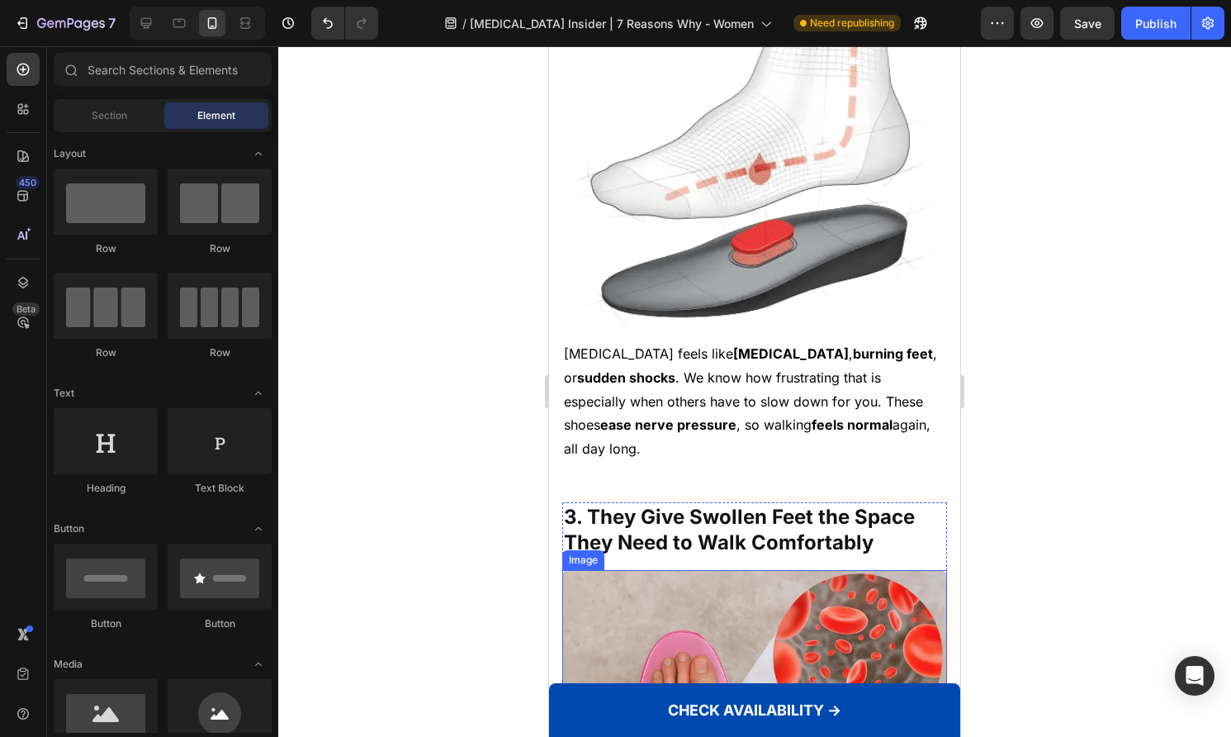
scroll to position [0, 0]
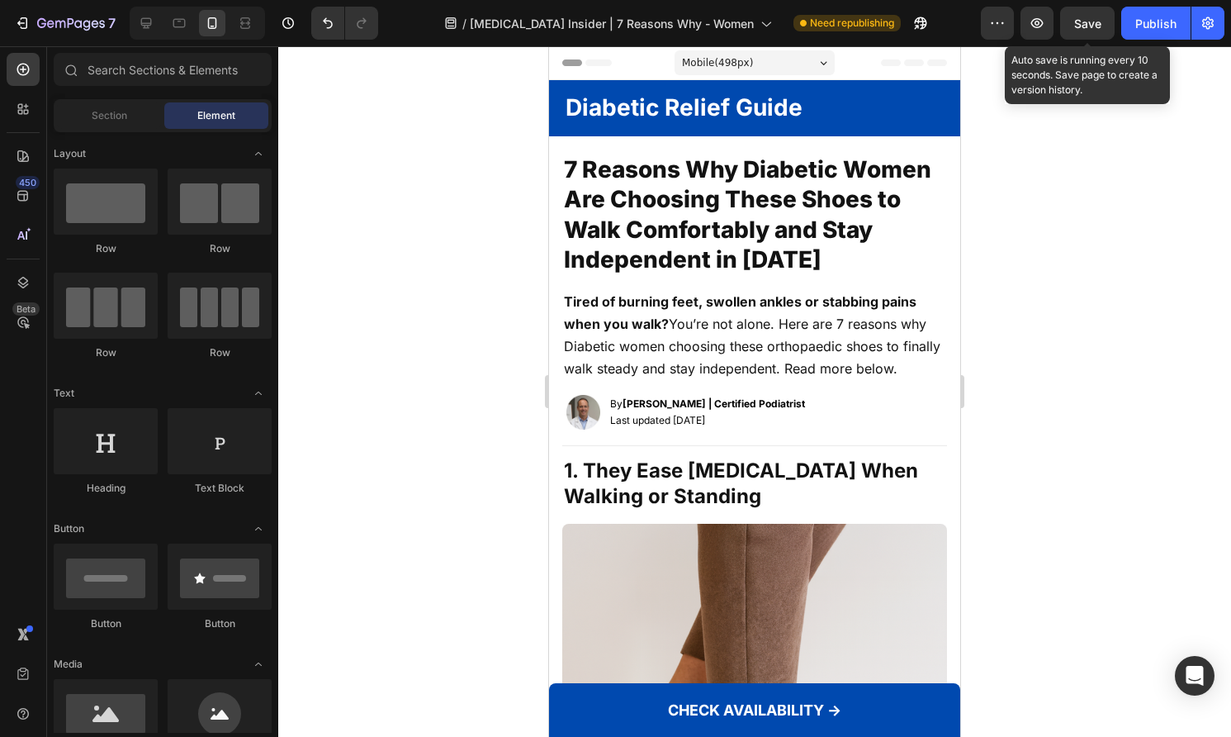
click at [1117, 24] on div "Preview Save Auto save is running every 10 seconds. Save page to create a versi…" at bounding box center [1103, 23] width 244 height 33
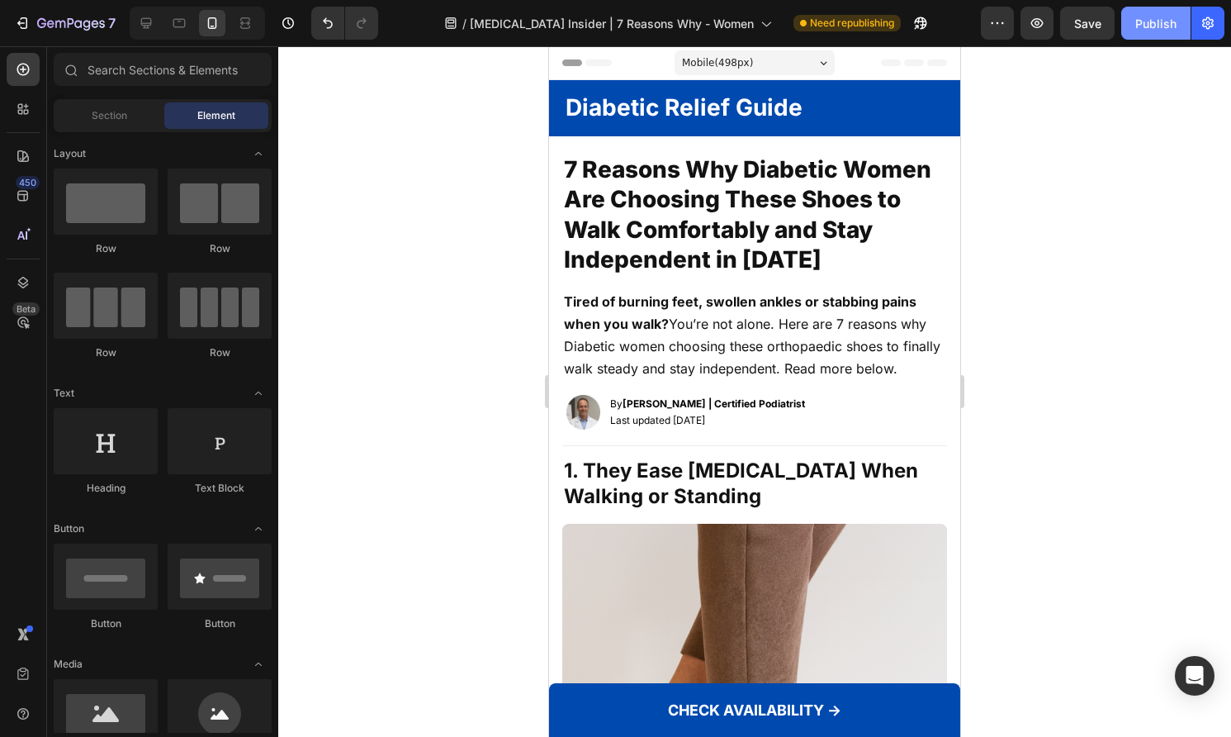
click at [1130, 22] on button "Publish" at bounding box center [1155, 23] width 69 height 33
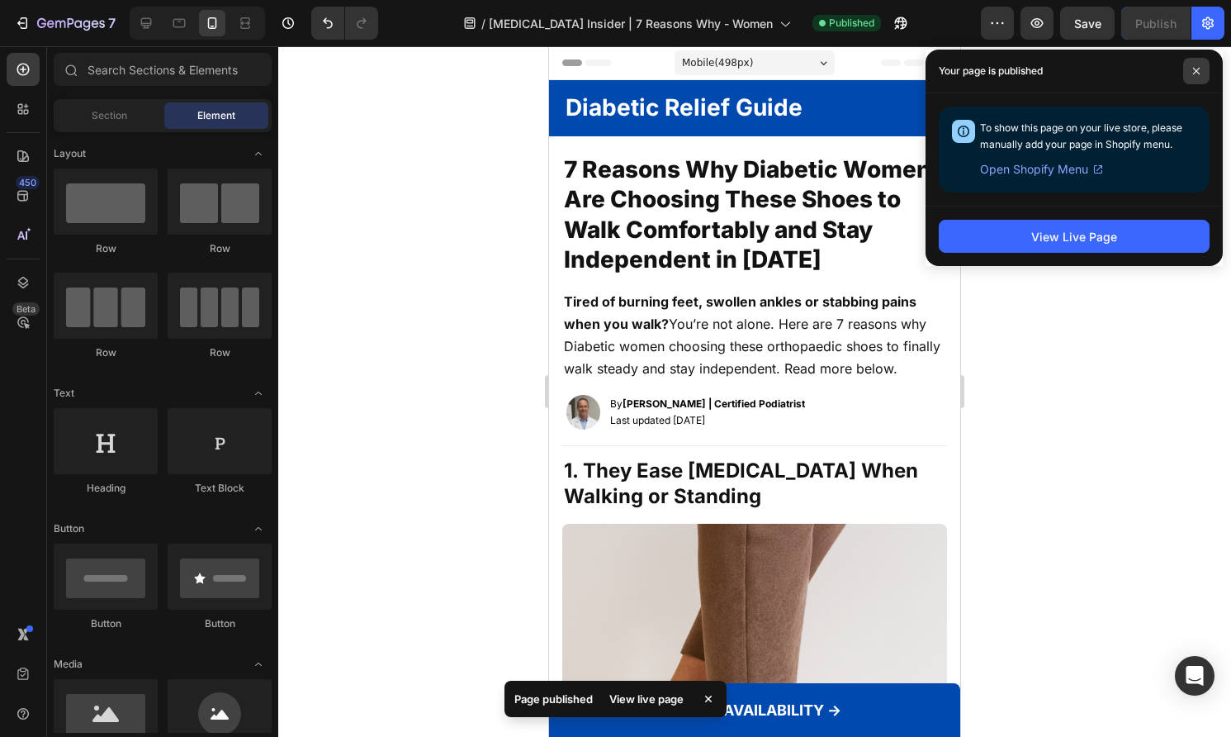
click at [1199, 74] on icon at bounding box center [1197, 71] width 8 height 8
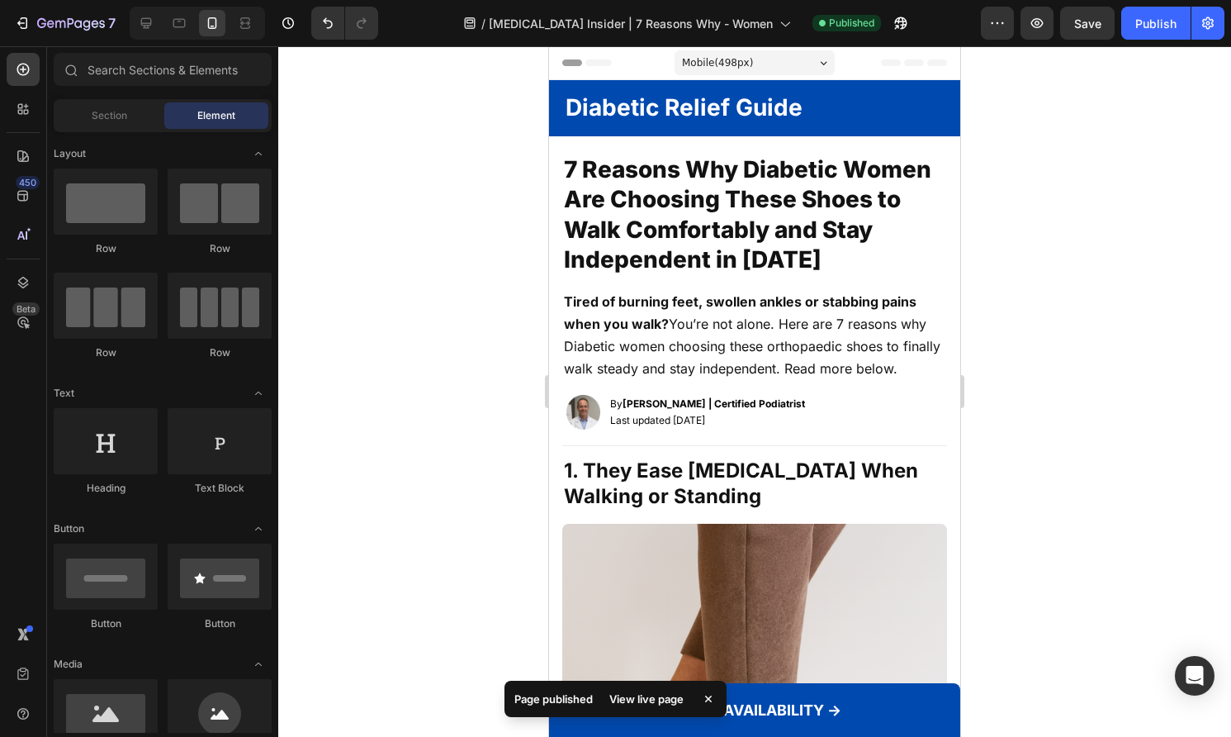
click at [334, 134] on div at bounding box center [754, 391] width 953 height 690
click at [21, 21] on icon "button" at bounding box center [22, 23] width 17 height 17
